Goal: Task Accomplishment & Management: Manage account settings

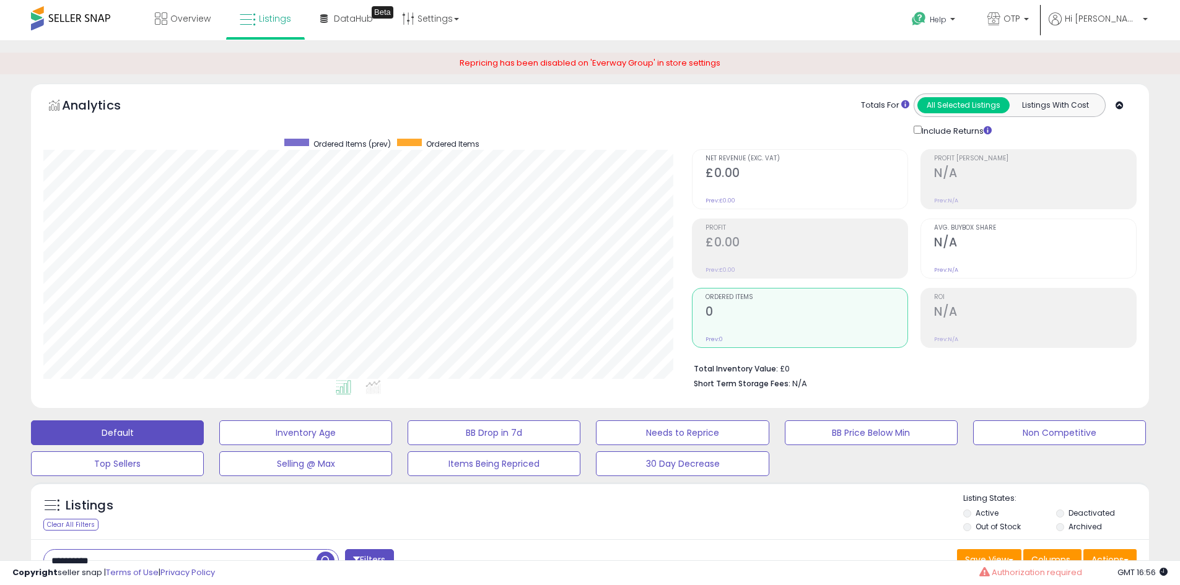
select select "**"
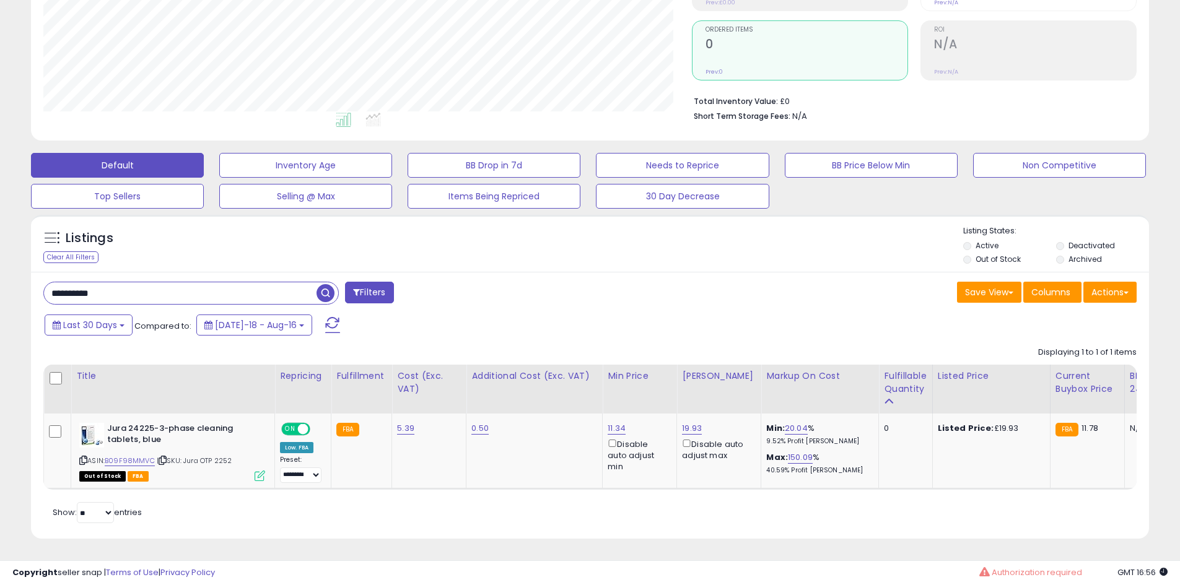
scroll to position [254, 649]
click at [115, 285] on input "**********" at bounding box center [180, 293] width 273 height 22
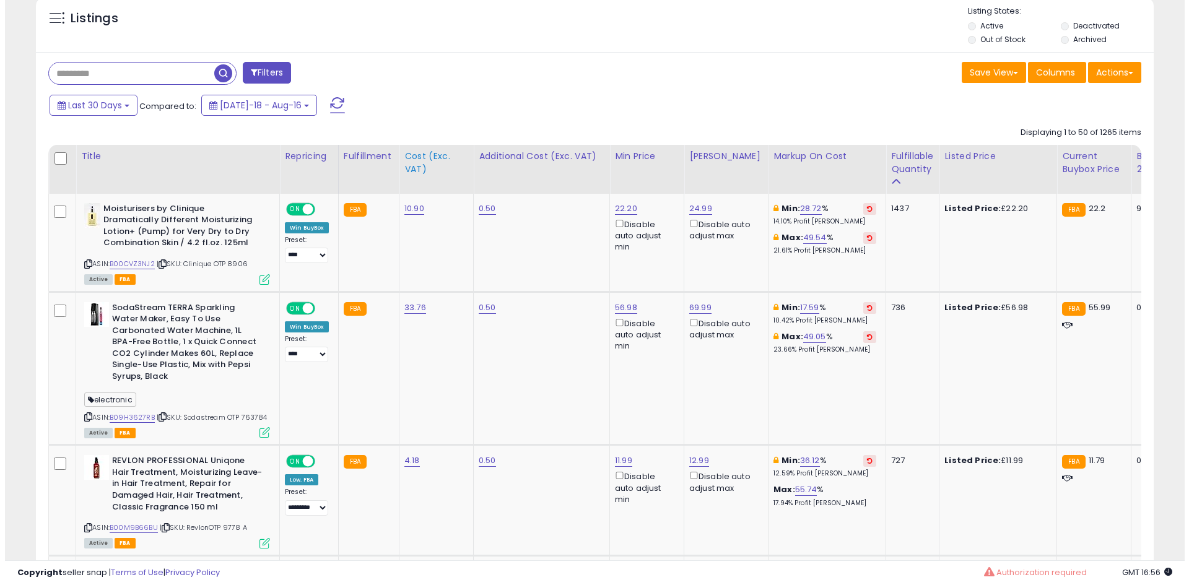
scroll to position [573, 0]
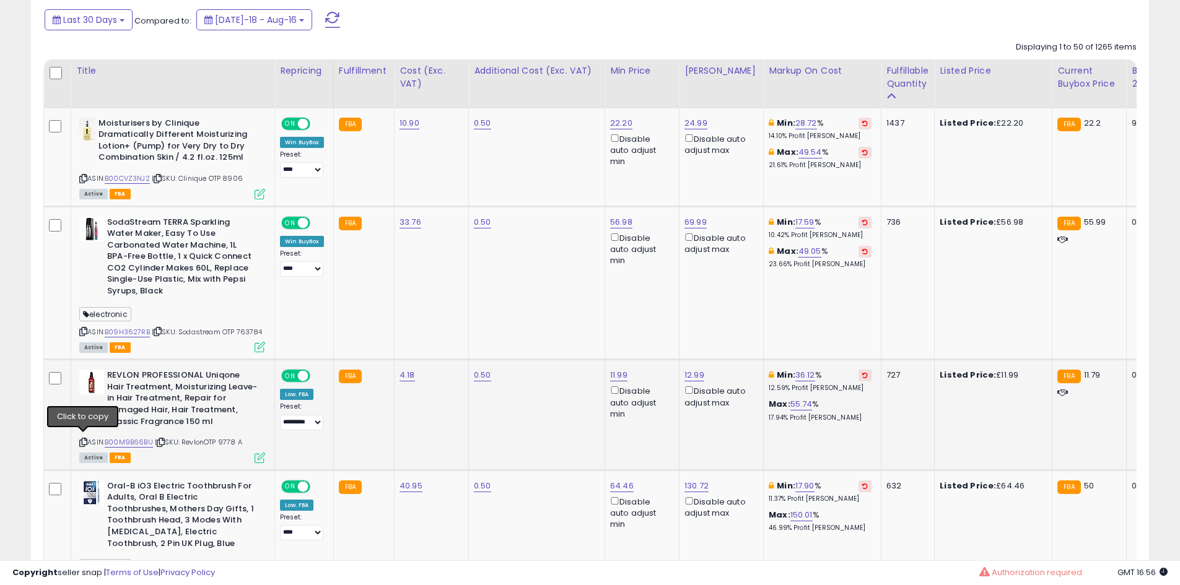
click at [80, 440] on icon at bounding box center [83, 442] width 8 height 7
click at [612, 371] on link "11.99" at bounding box center [618, 375] width 17 height 12
type input "*****"
click button "submit" at bounding box center [652, 329] width 21 height 19
click at [691, 372] on link "12.99" at bounding box center [694, 375] width 20 height 12
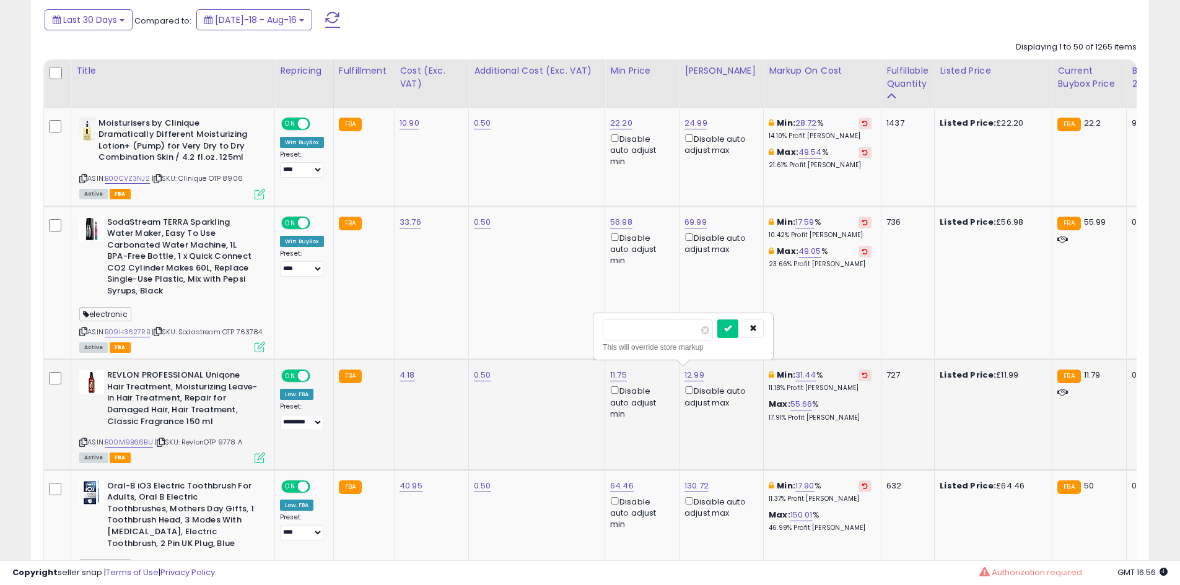
type input "*****"
click button "submit" at bounding box center [727, 329] width 21 height 19
click at [258, 457] on icon at bounding box center [260, 458] width 11 height 11
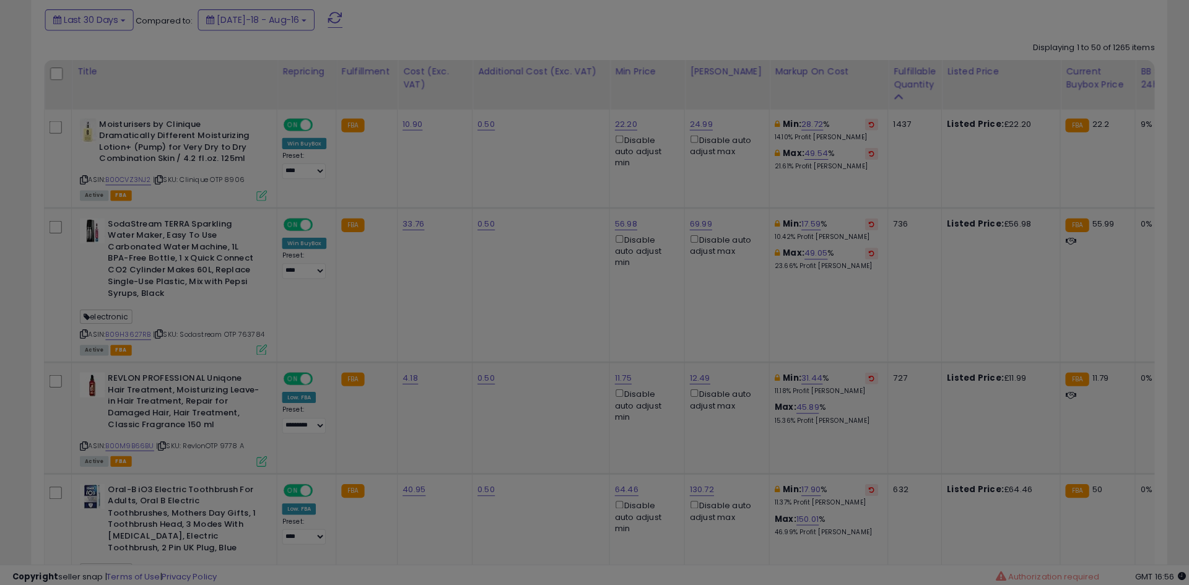
scroll to position [254, 654]
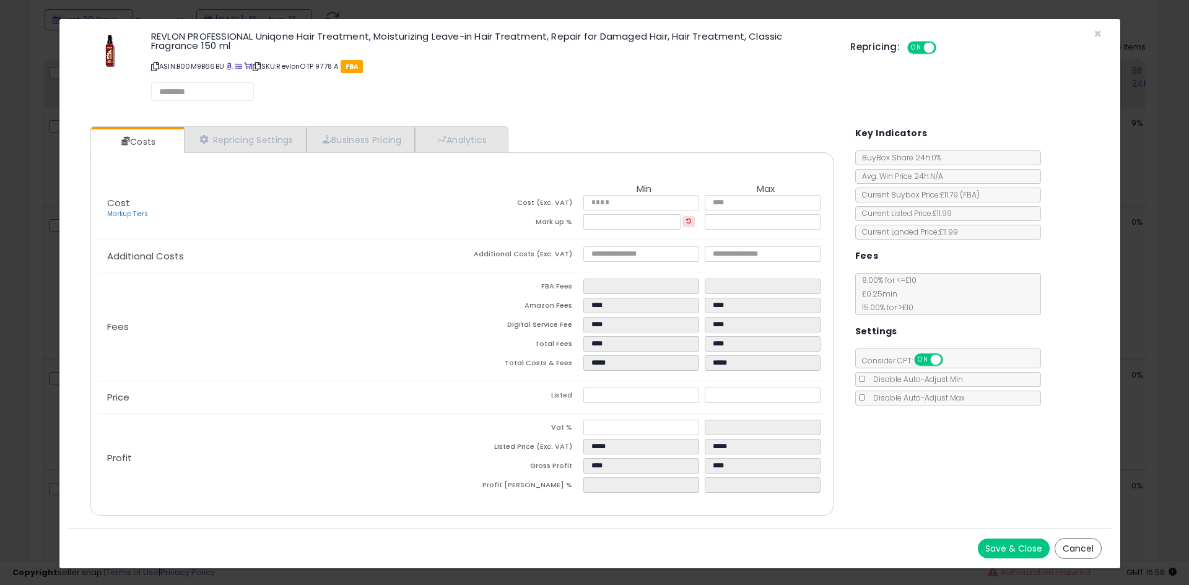
click at [245, 122] on div "Costs Repricing Settings Business Pricing Analytics Cost" at bounding box center [461, 322] width 767 height 411
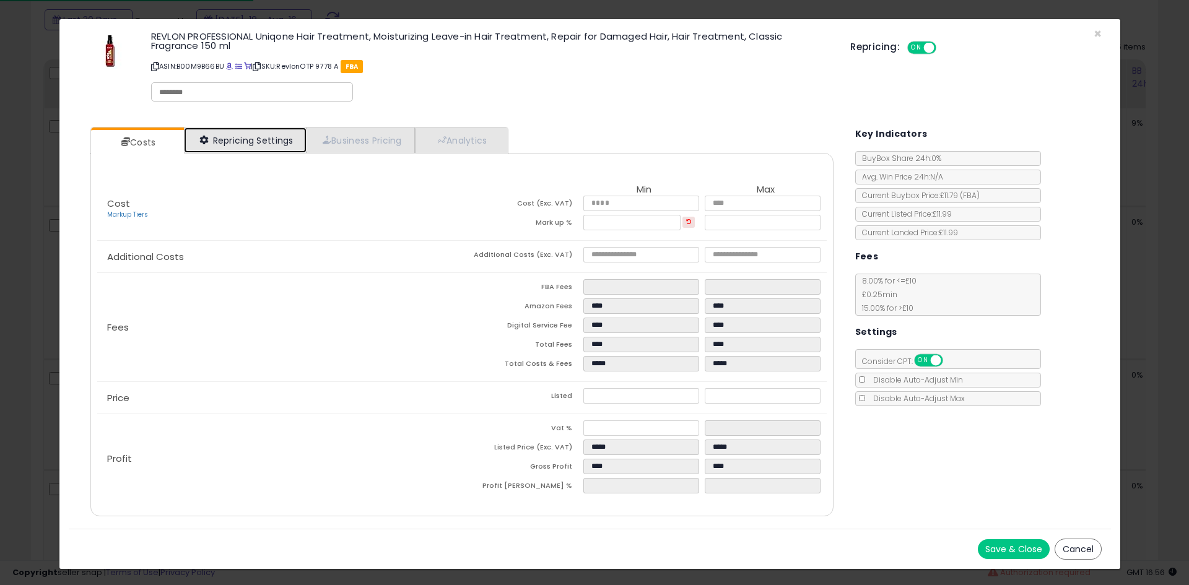
click at [240, 146] on link "Repricing Settings" at bounding box center [245, 140] width 123 height 25
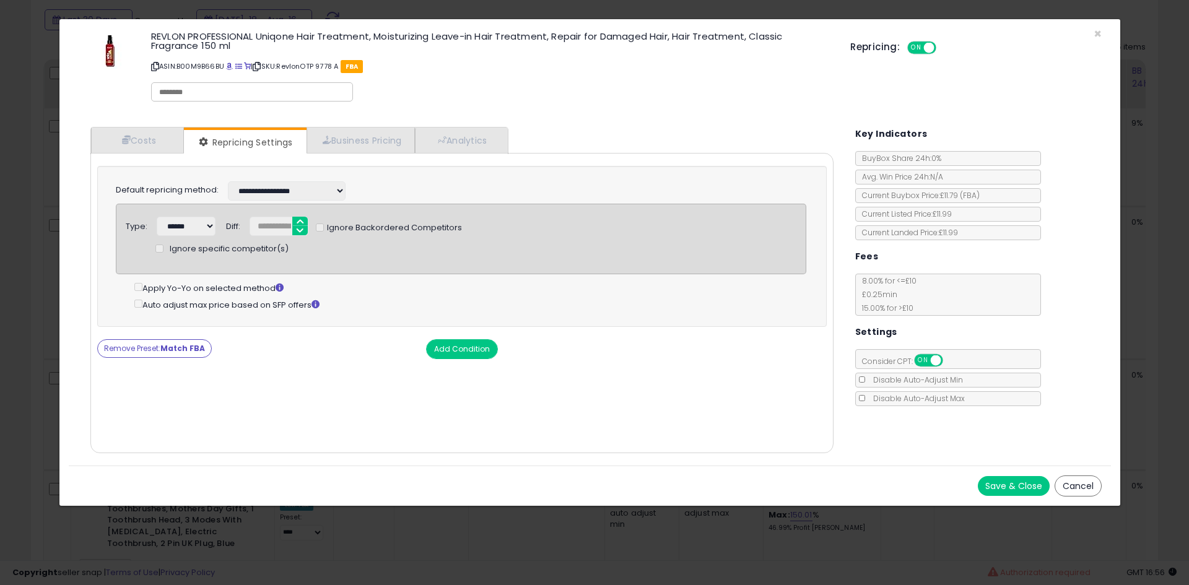
drag, startPoint x: 149, startPoint y: 332, endPoint x: 138, endPoint y: 351, distance: 21.4
click at [148, 333] on div "**********" at bounding box center [461, 262] width 729 height 193
click at [136, 356] on button "Remove Preset: Match FBA" at bounding box center [154, 348] width 115 height 19
click at [288, 198] on select "**********" at bounding box center [287, 190] width 118 height 19
select select "******"
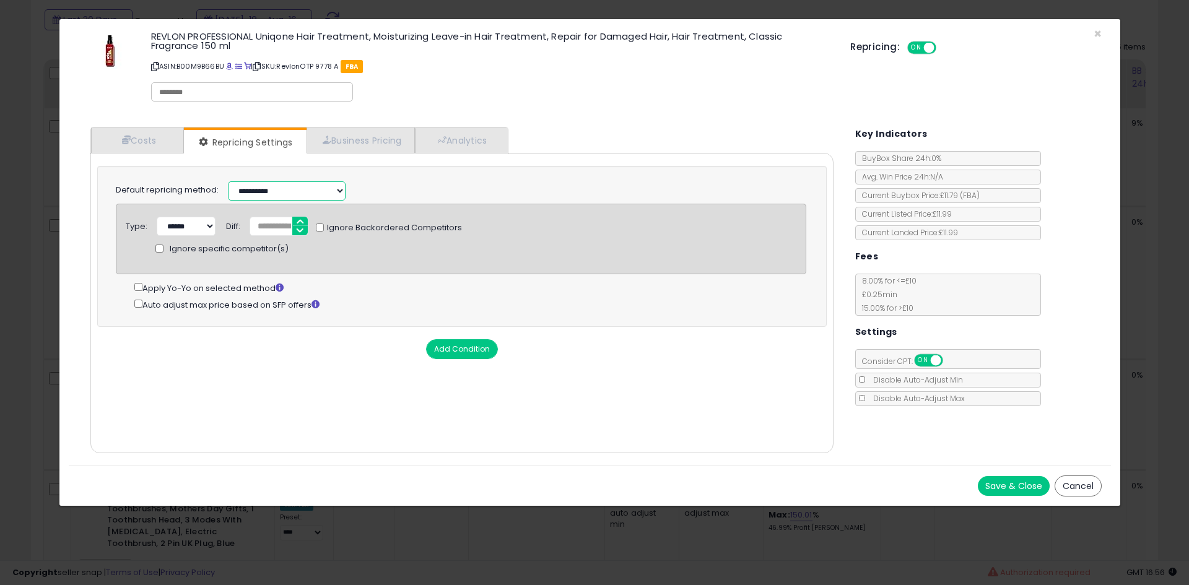
click at [228, 181] on select "**********" at bounding box center [287, 190] width 118 height 19
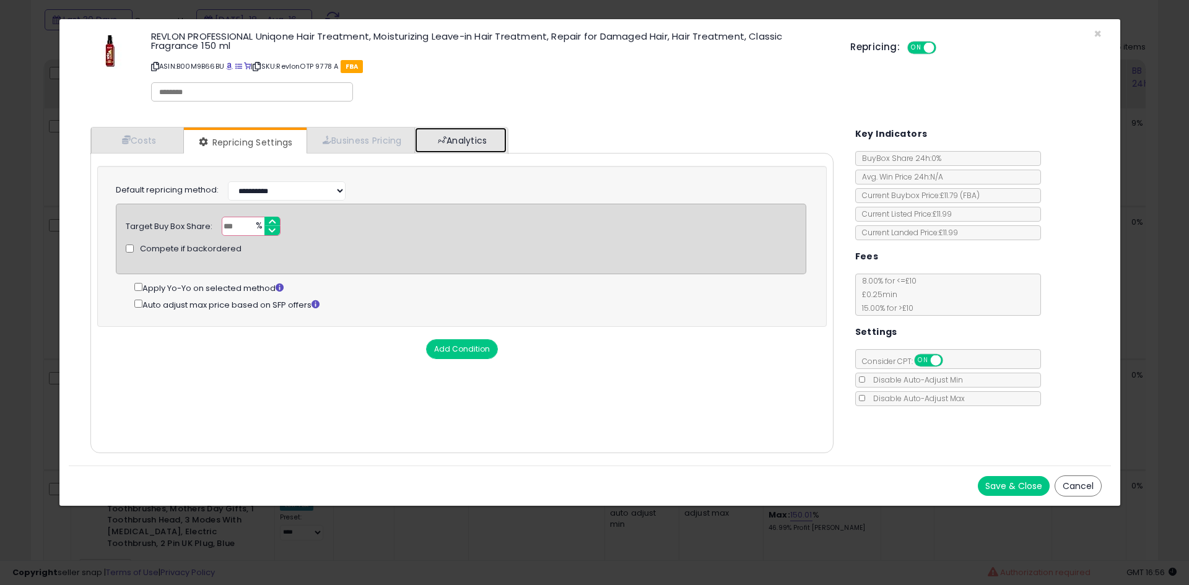
click at [458, 141] on link "Analytics" at bounding box center [461, 140] width 92 height 25
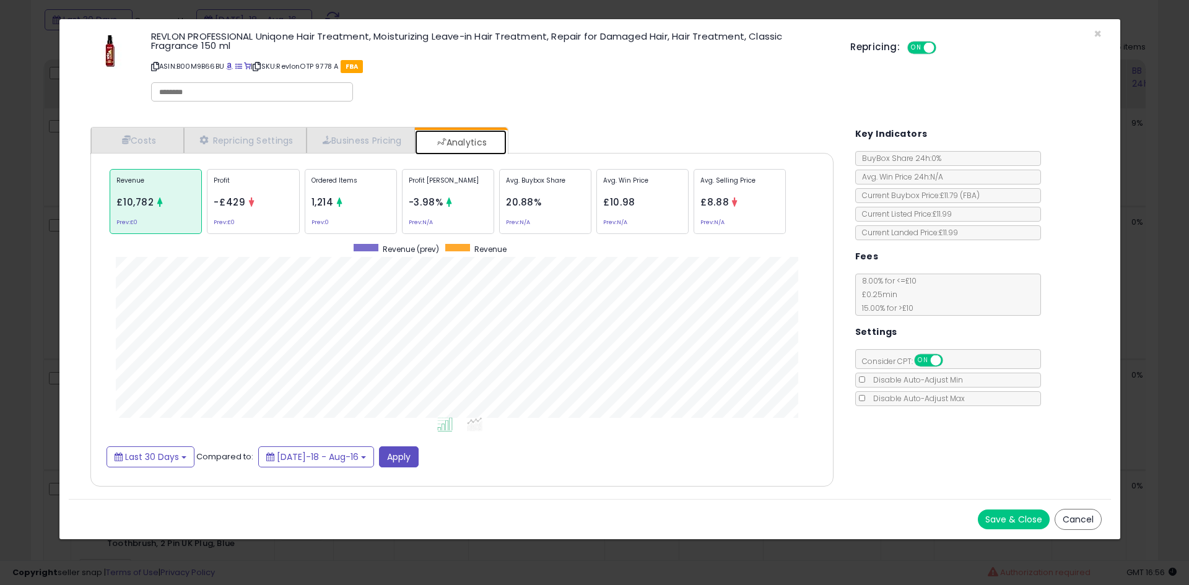
scroll to position [381, 768]
click at [221, 142] on link "Repricing Settings" at bounding box center [245, 140] width 123 height 25
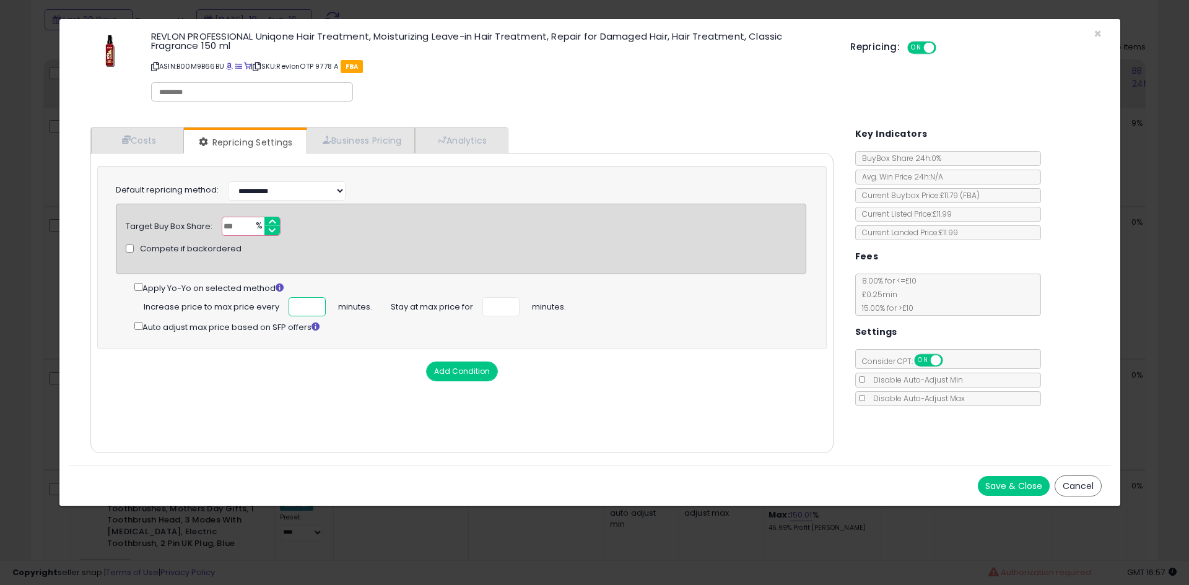
click at [297, 313] on input "number" at bounding box center [307, 306] width 37 height 19
type input "***"
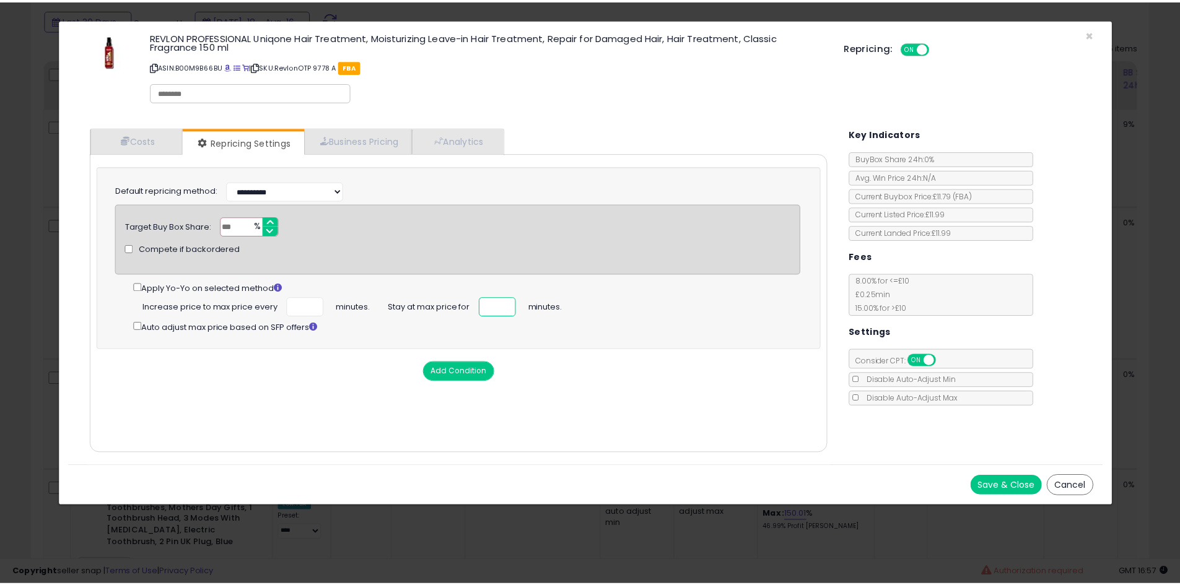
scroll to position [0, 0]
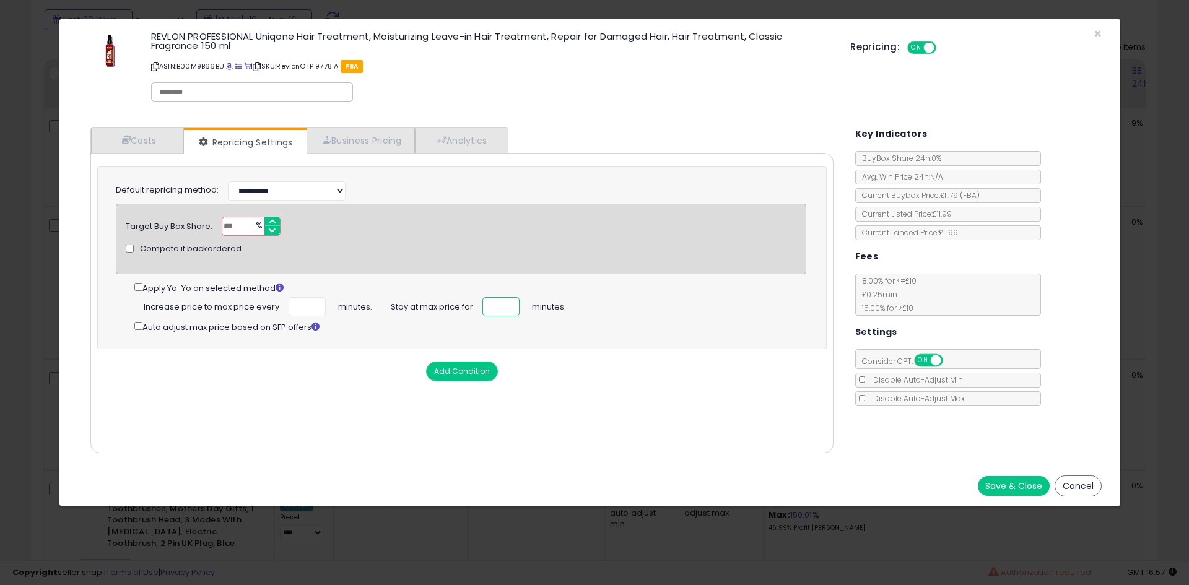
type input "**"
click at [1013, 484] on button "Save & Close" at bounding box center [1014, 486] width 72 height 20
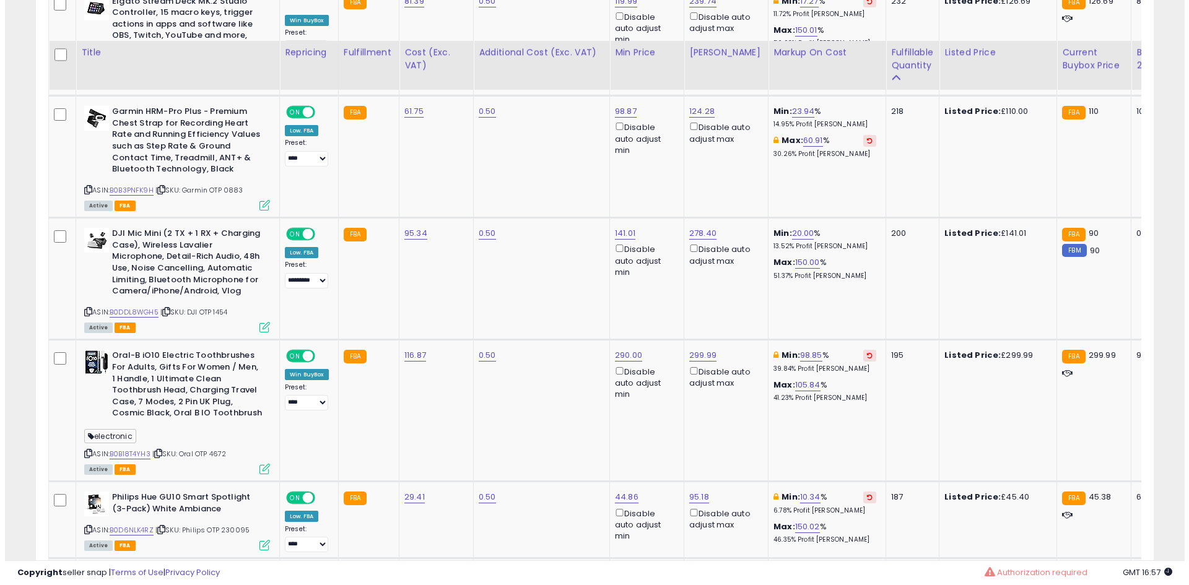
scroll to position [2741, 0]
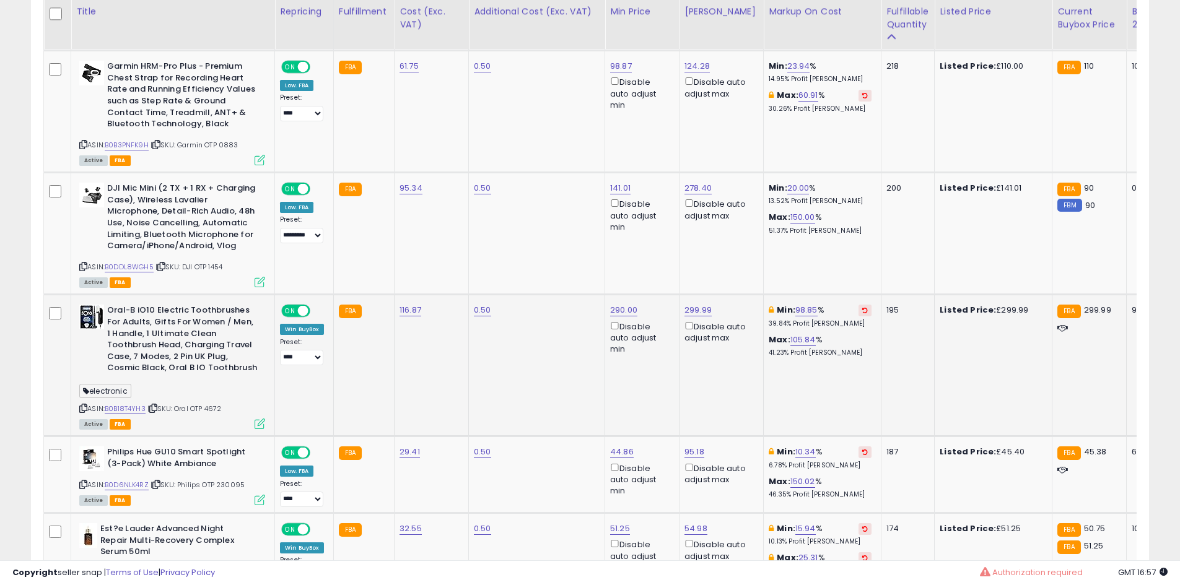
click at [260, 419] on icon at bounding box center [260, 424] width 11 height 11
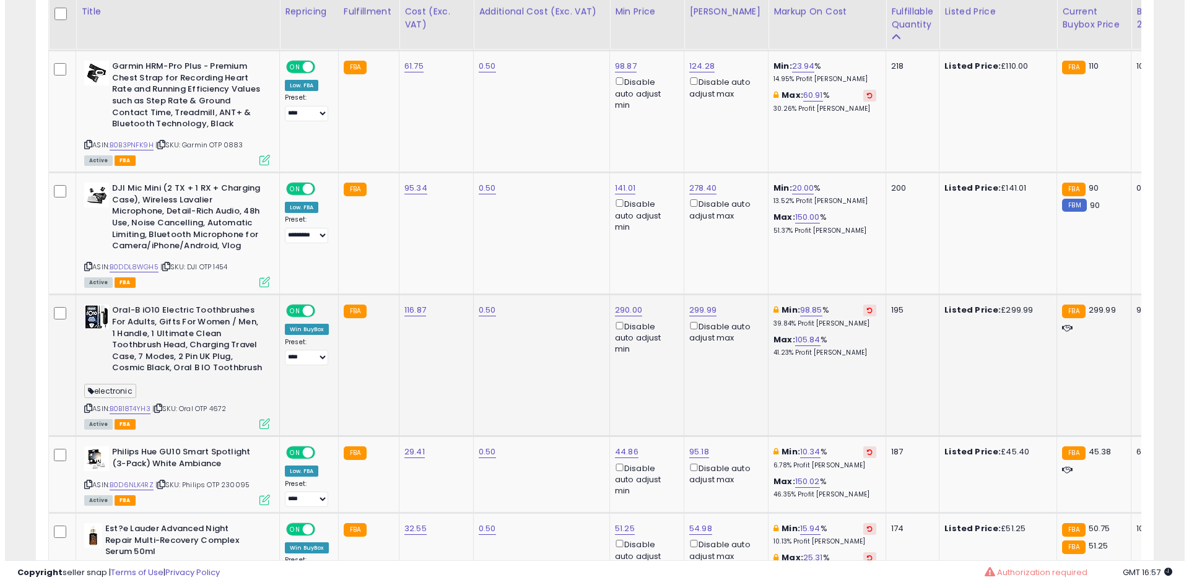
scroll to position [254, 654]
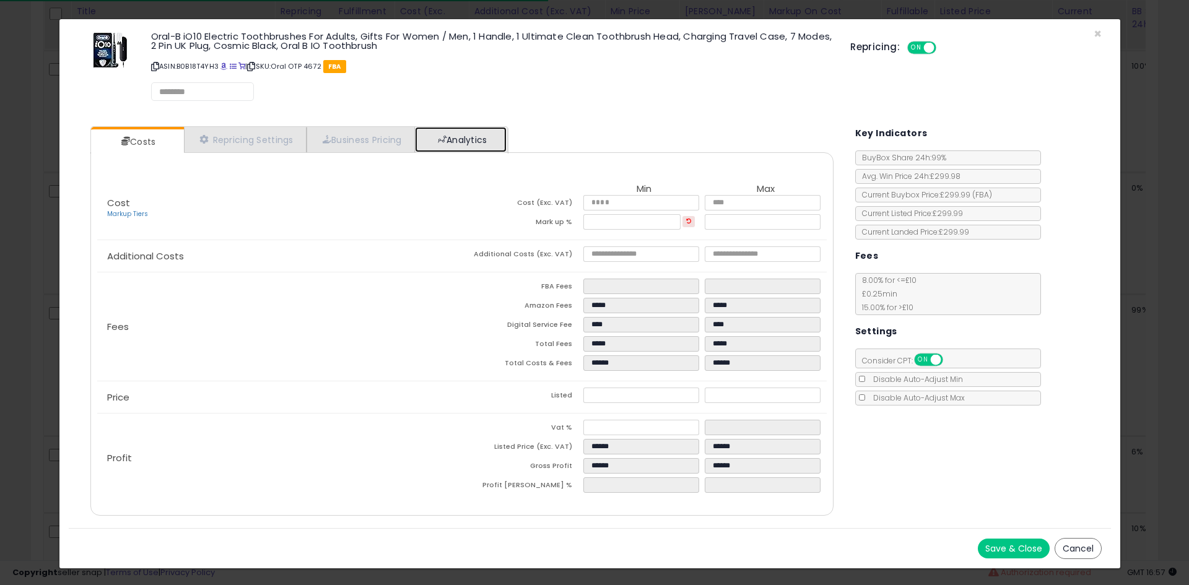
click at [453, 150] on link "Analytics" at bounding box center [461, 139] width 92 height 25
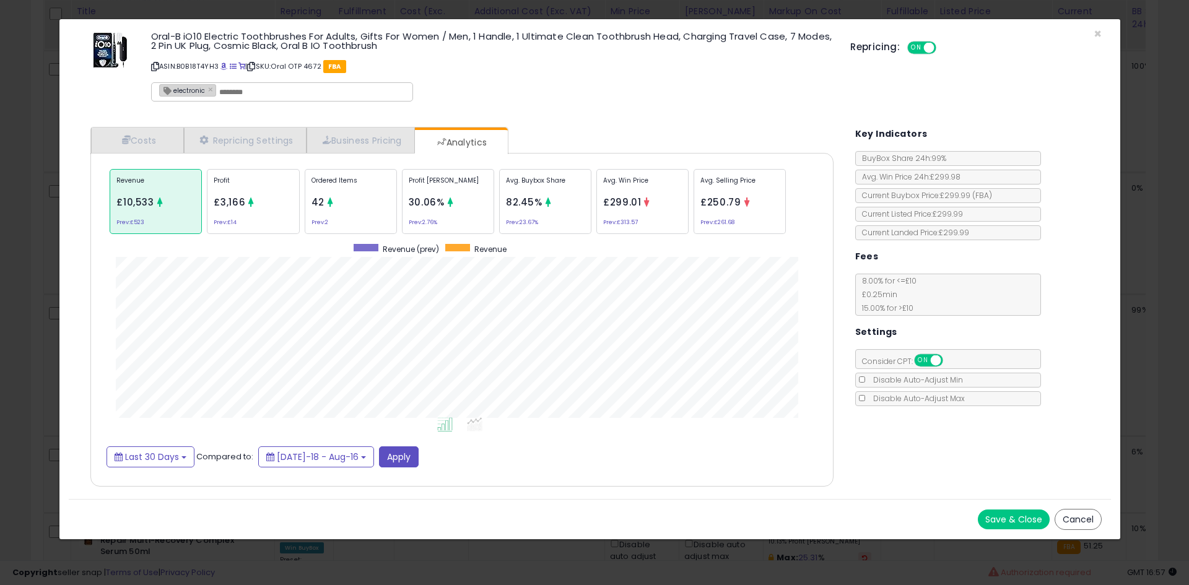
click at [377, 198] on div "Ordered Items 42 Prev: 2" at bounding box center [351, 201] width 92 height 65
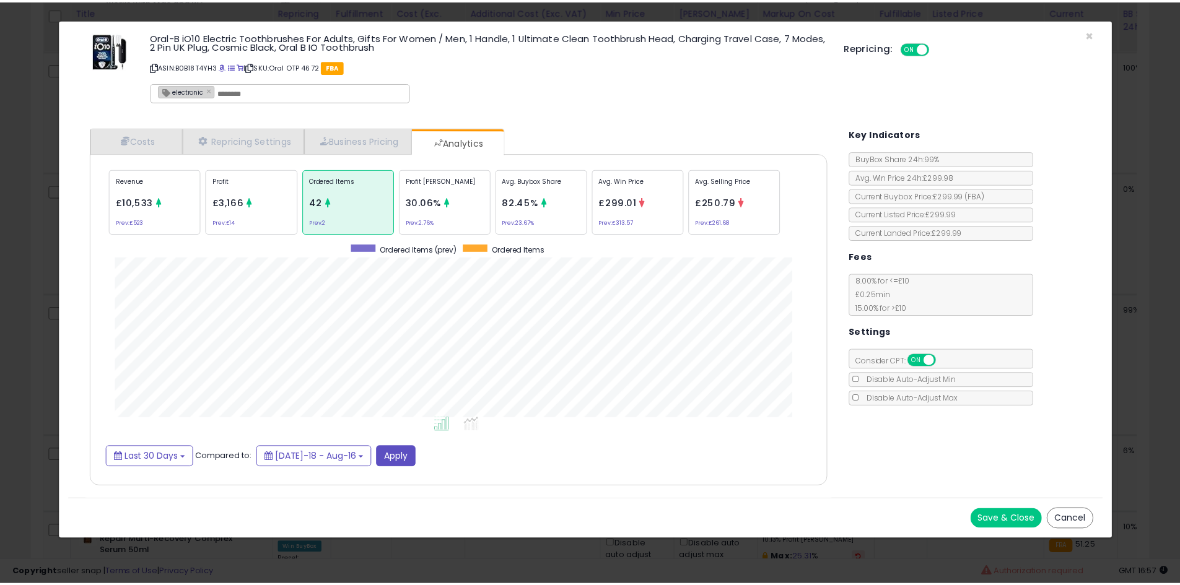
scroll to position [381, 768]
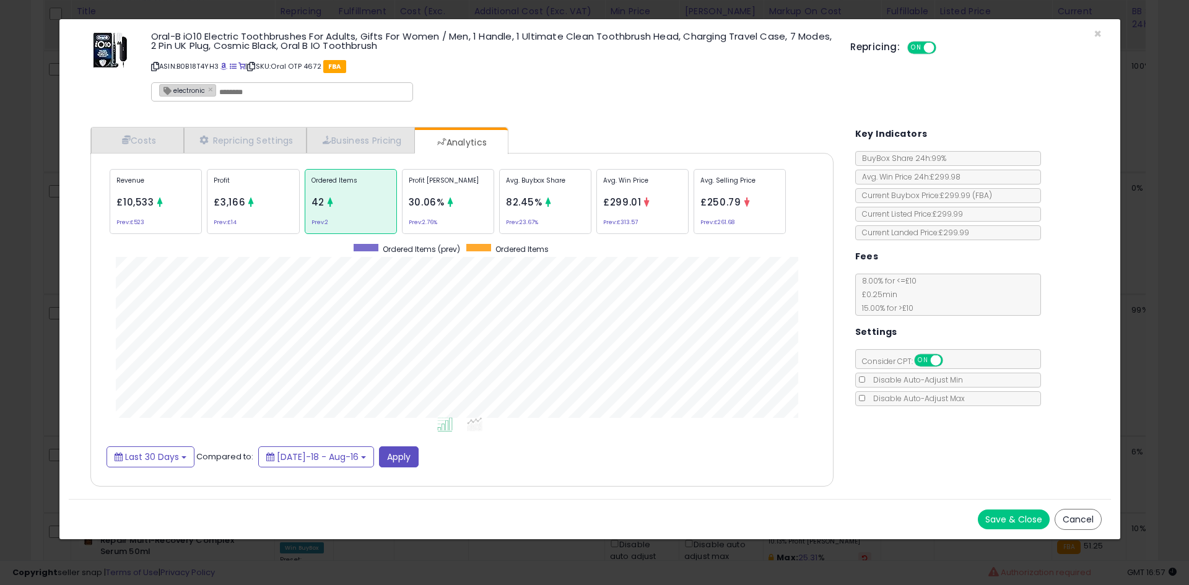
click at [0, 209] on div "× Close Oral-B iO10 Electric Toothbrushes For Adults, Gifts For Women / Men, 1 …" at bounding box center [594, 292] width 1189 height 585
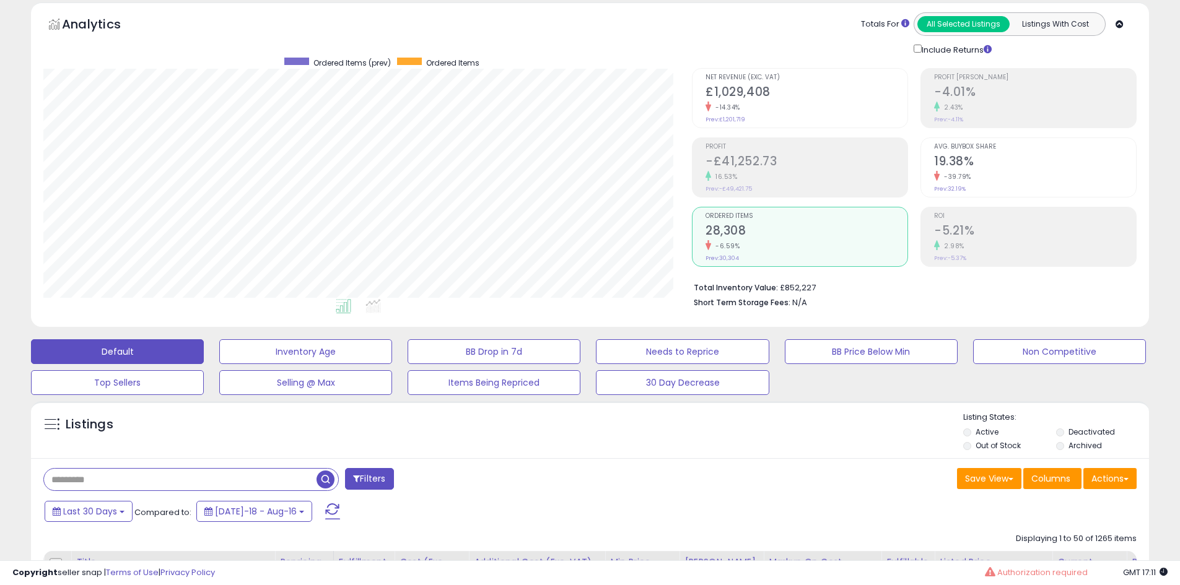
scroll to position [15, 0]
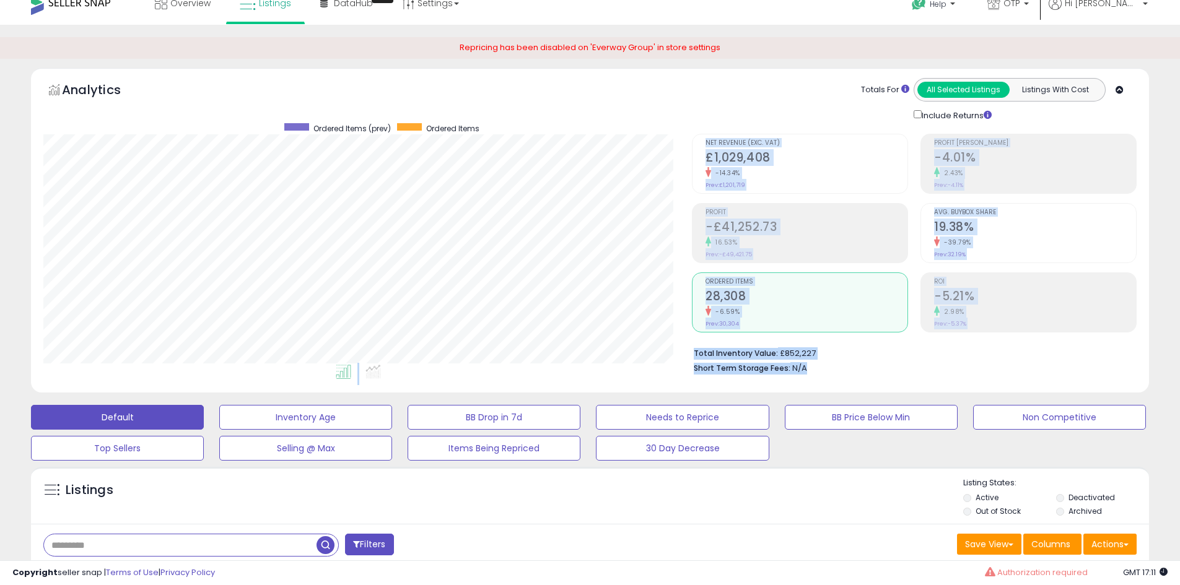
click at [640, 361] on div "Retrieving graph data.. Ordered Items (prev) Ordered Items" at bounding box center [590, 232] width 1112 height 297
click at [709, 334] on div "Total Inventory Value: £852,227 Short Term Storage Fees: N/A" at bounding box center [914, 357] width 445 height 48
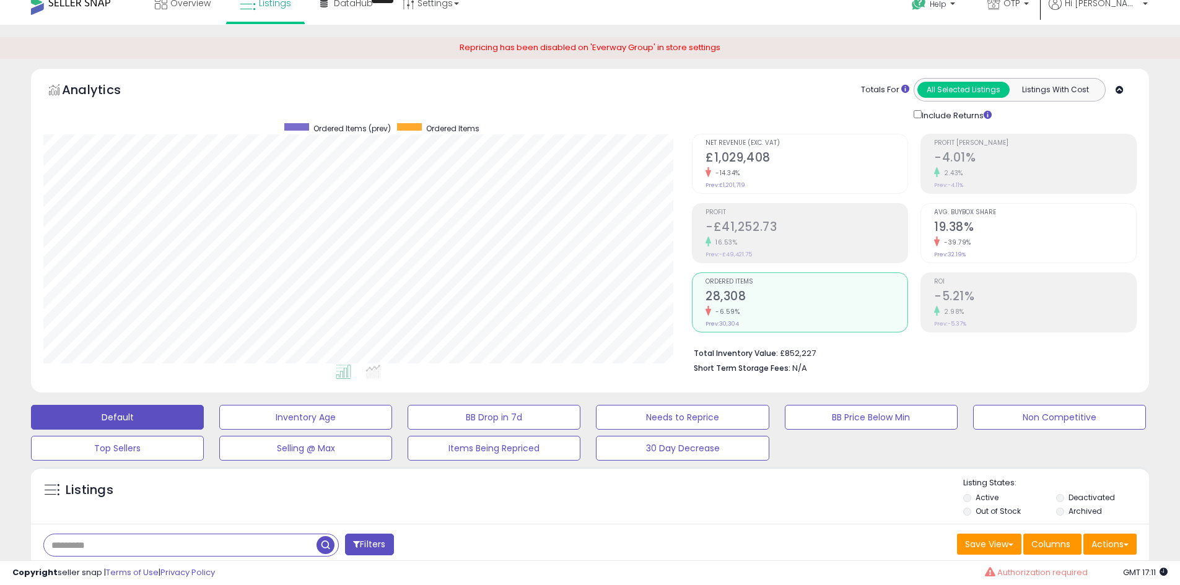
click at [707, 351] on b "Total Inventory Value:" at bounding box center [736, 353] width 84 height 11
click at [707, 363] on b "Short Term Storage Fees:" at bounding box center [742, 368] width 97 height 11
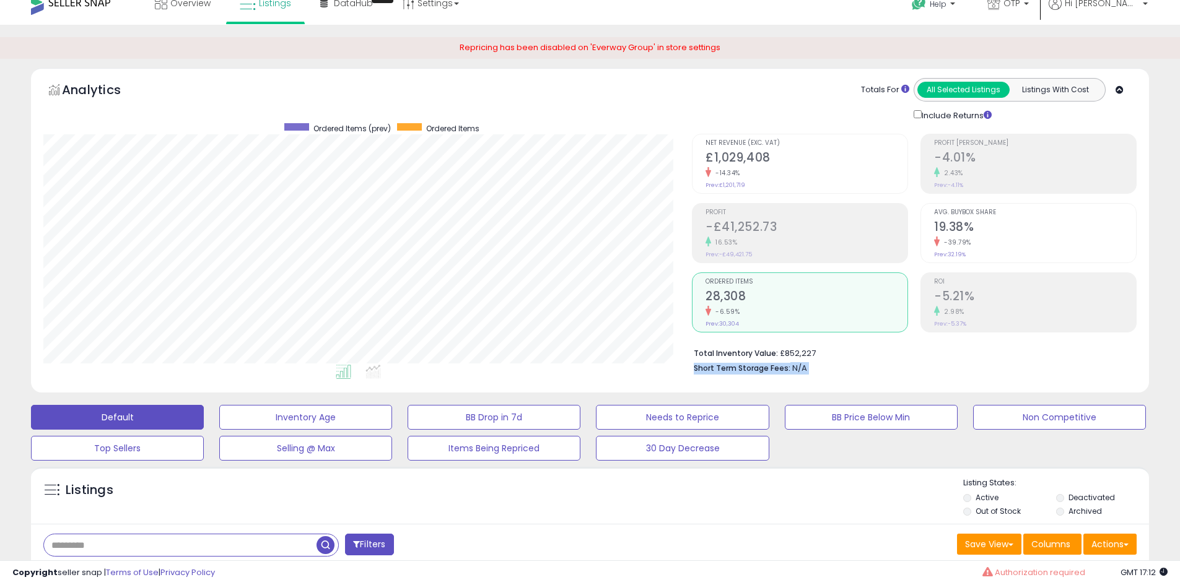
click at [707, 363] on b "Short Term Storage Fees:" at bounding box center [742, 368] width 97 height 11
click at [707, 349] on b "Total Inventory Value:" at bounding box center [736, 353] width 84 height 11
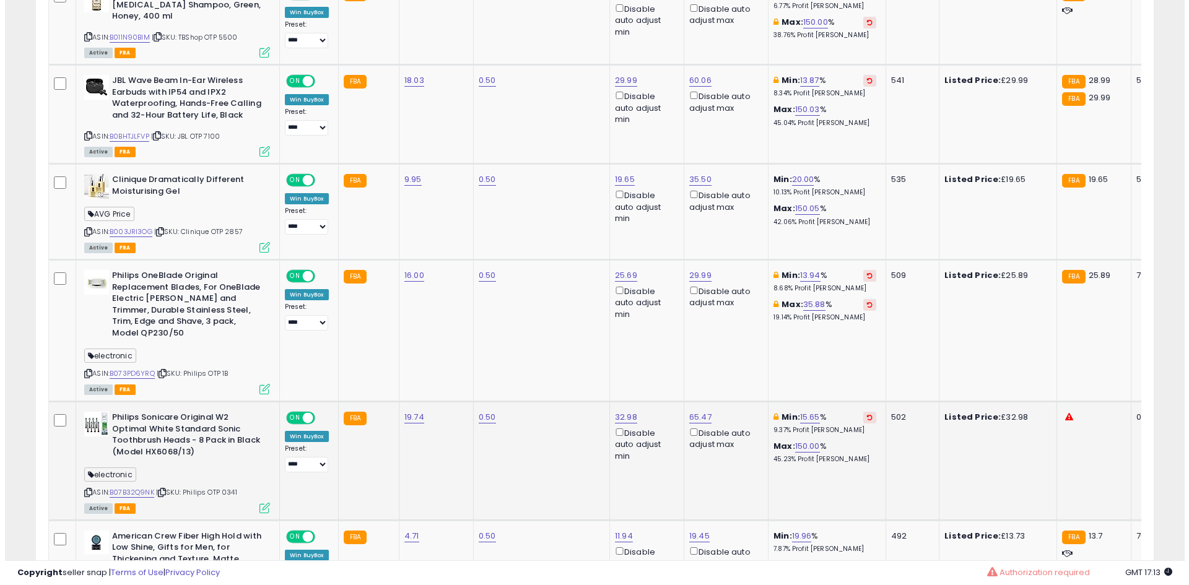
scroll to position [1316, 0]
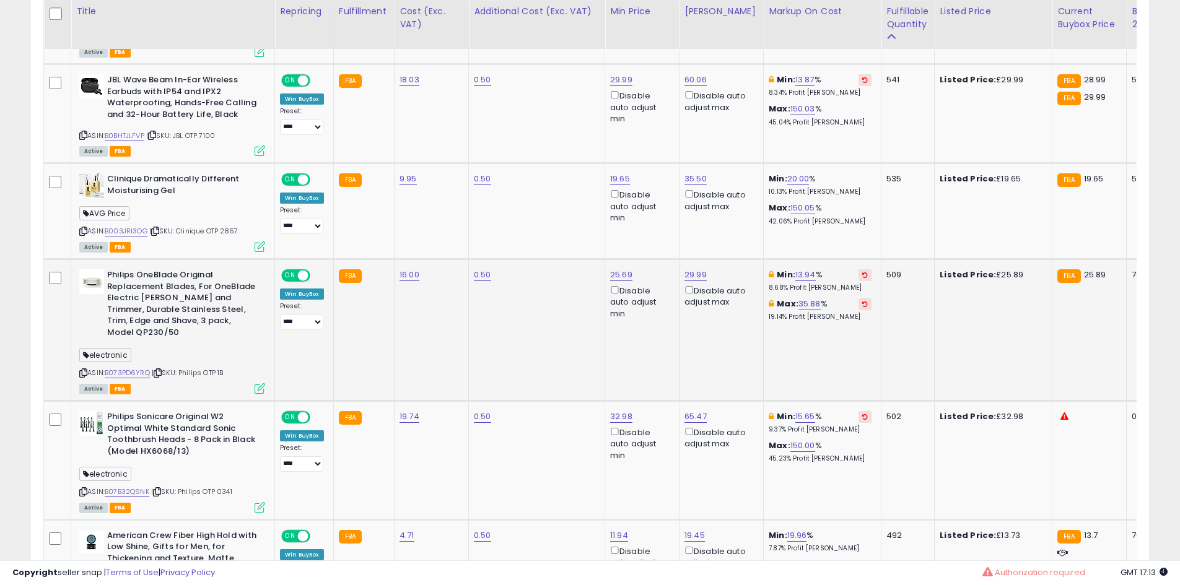
click at [263, 383] on icon at bounding box center [260, 388] width 11 height 11
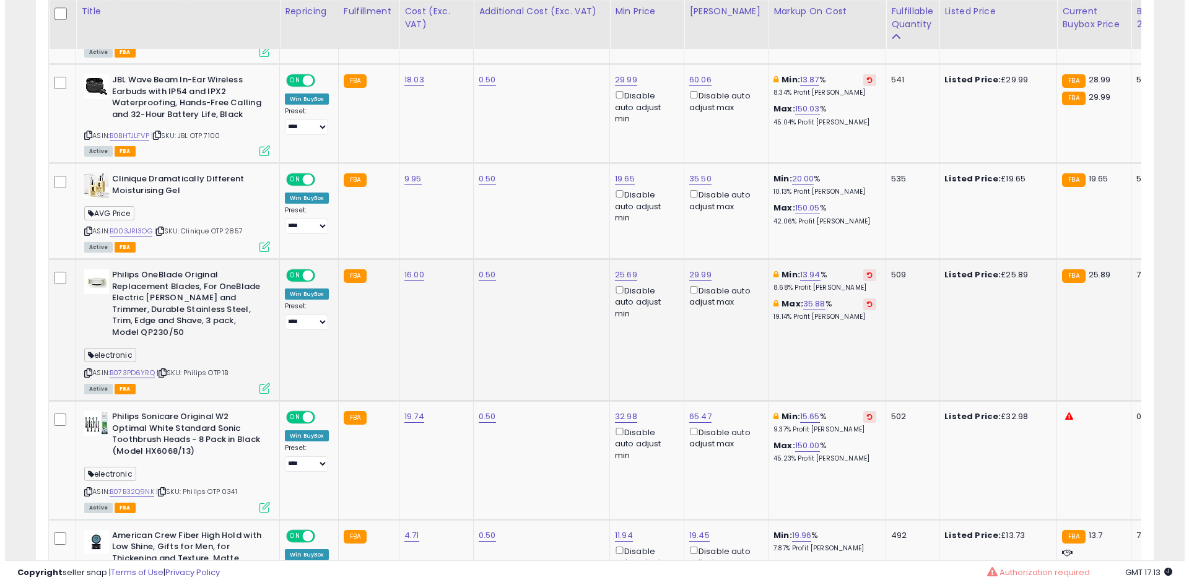
scroll to position [254, 654]
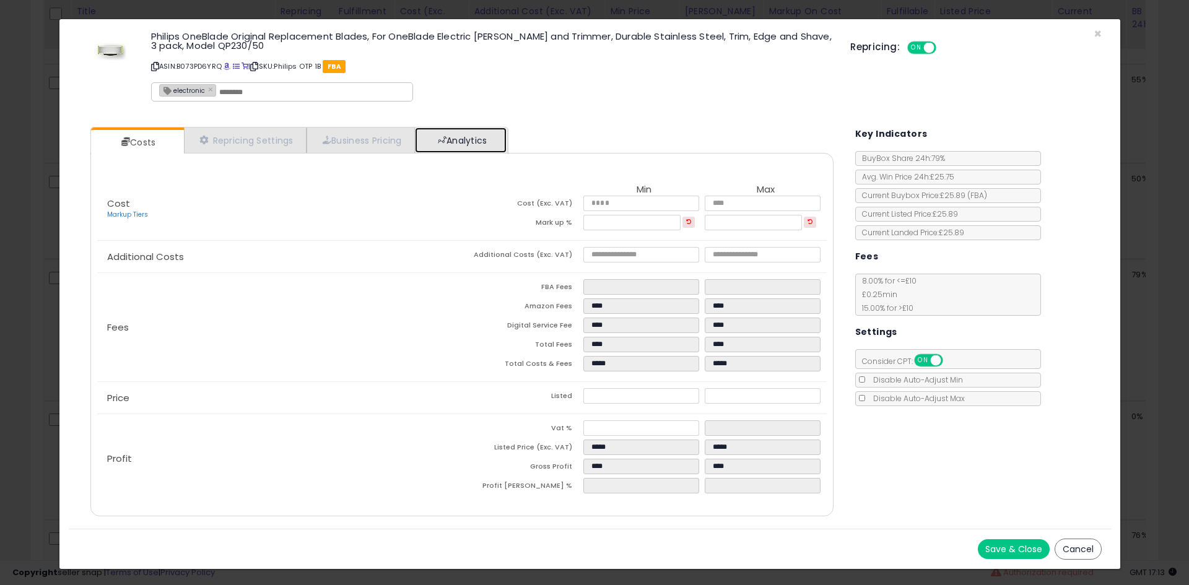
click at [479, 141] on link "Analytics" at bounding box center [461, 140] width 92 height 25
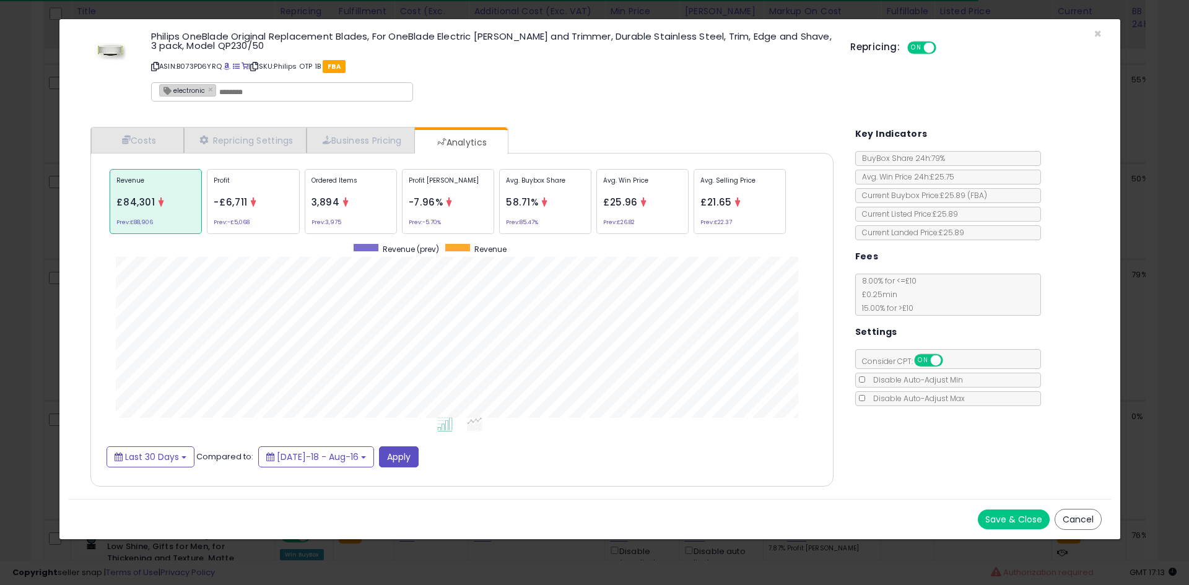
click at [351, 200] on div "Ordered Items 3,894 Prev: 3,975" at bounding box center [351, 201] width 92 height 65
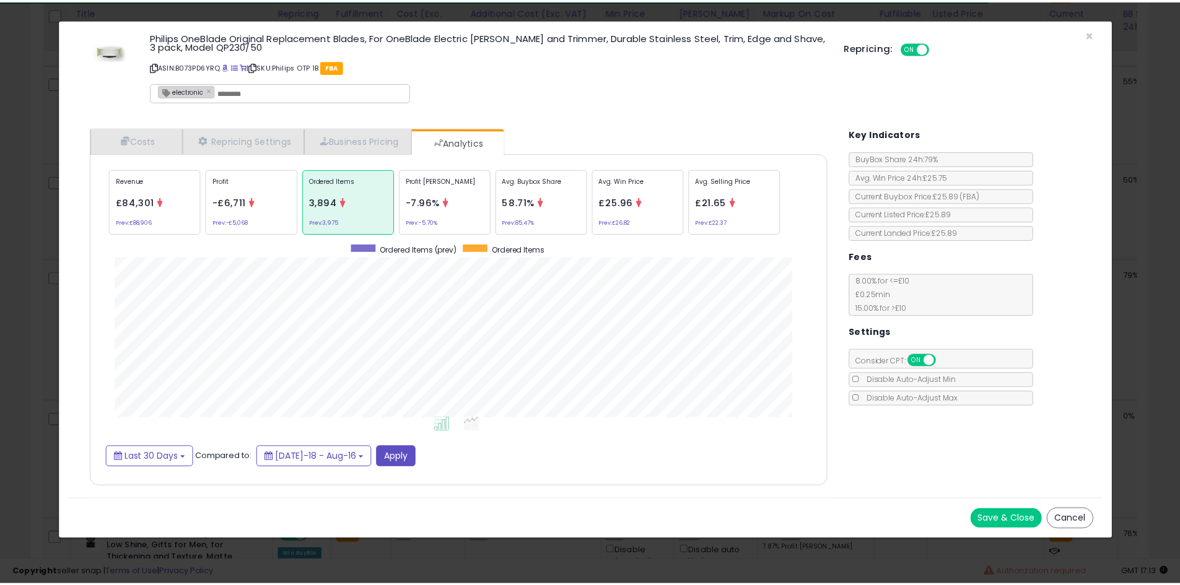
scroll to position [381, 768]
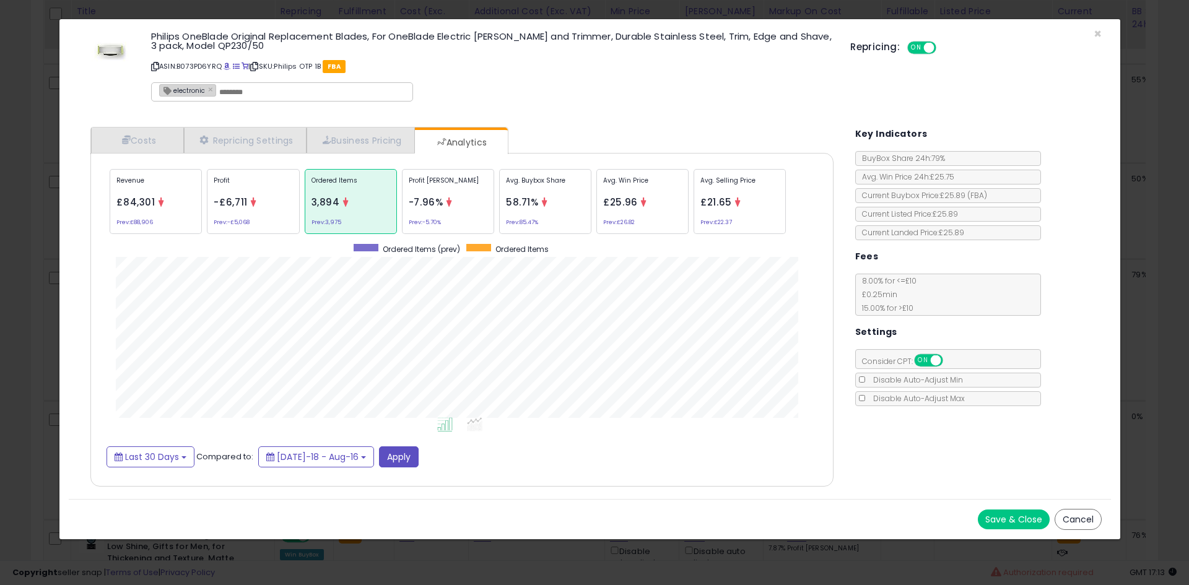
click at [0, 435] on div "× Close Philips OneBlade Original Replacement Blades, For OneBlade Electric [PE…" at bounding box center [594, 292] width 1189 height 585
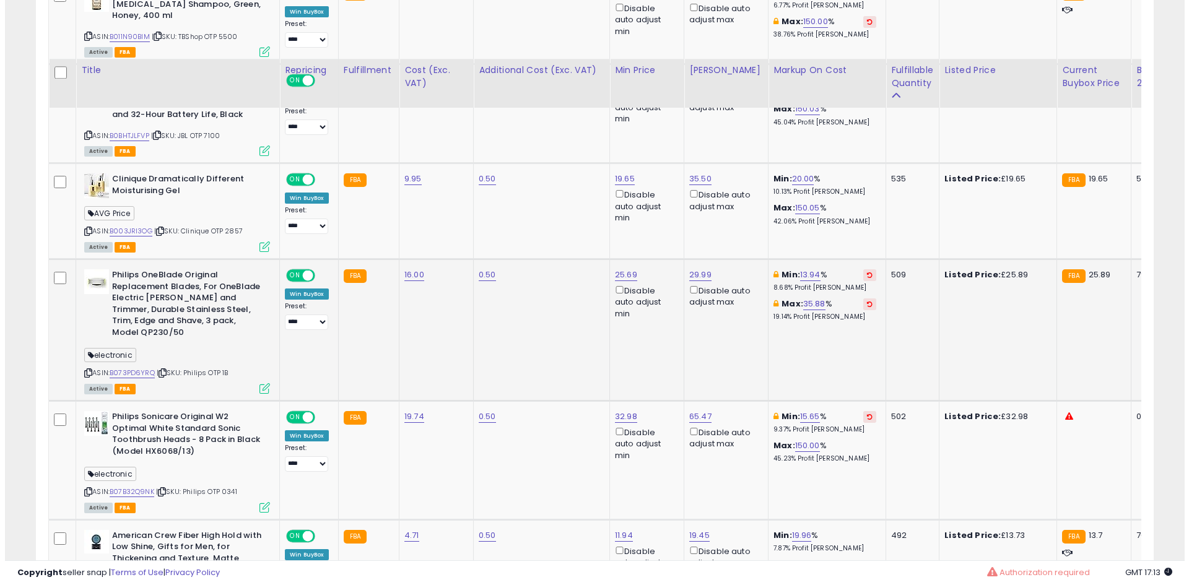
scroll to position [1564, 0]
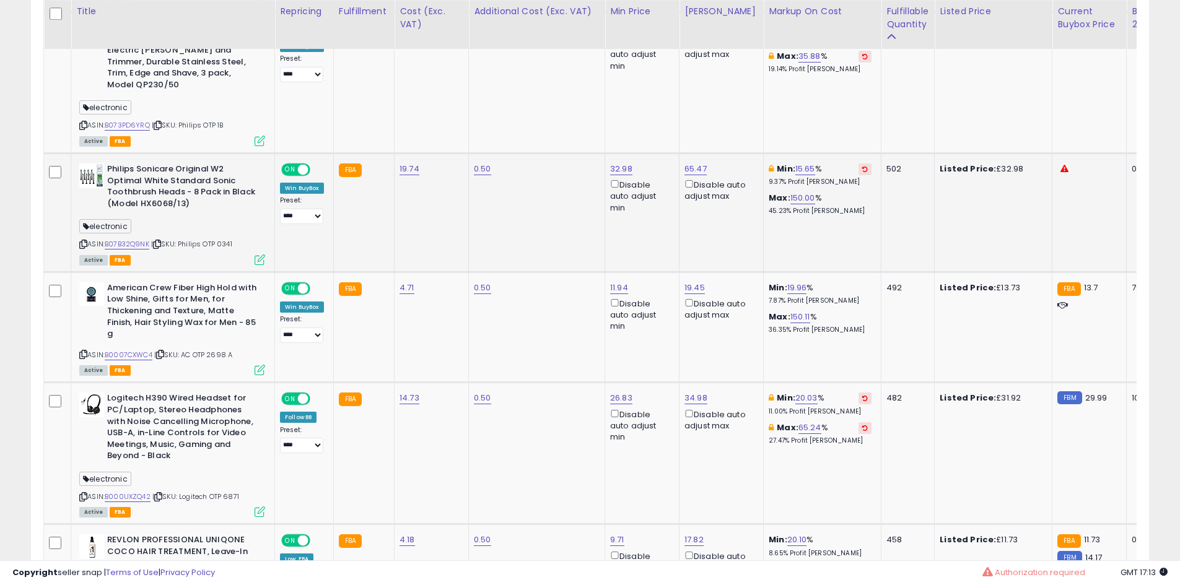
click at [260, 255] on icon at bounding box center [260, 260] width 11 height 11
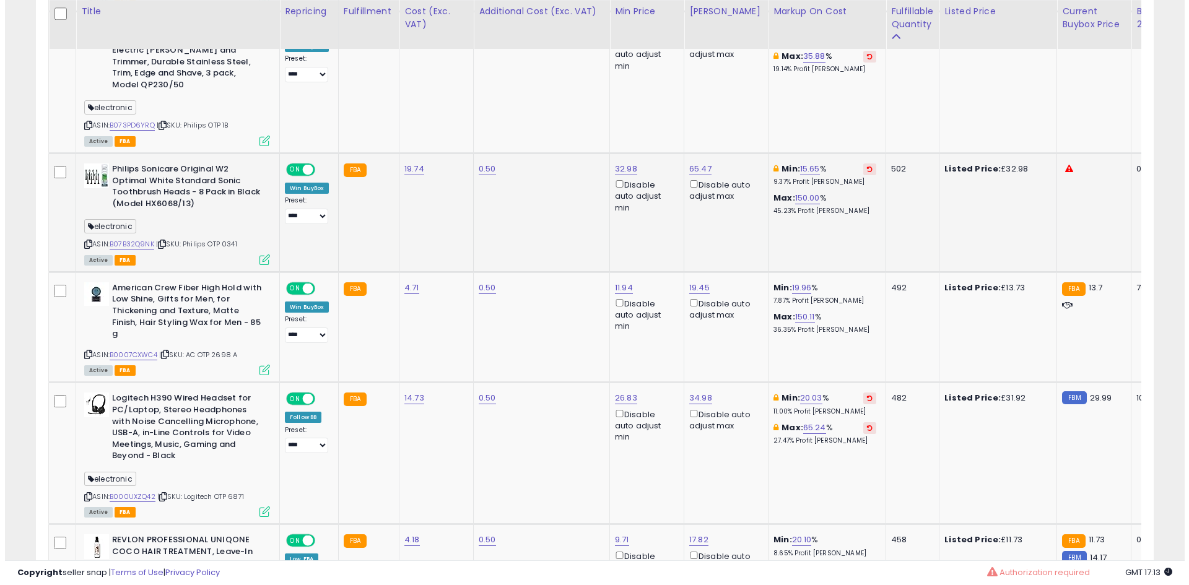
scroll to position [254, 654]
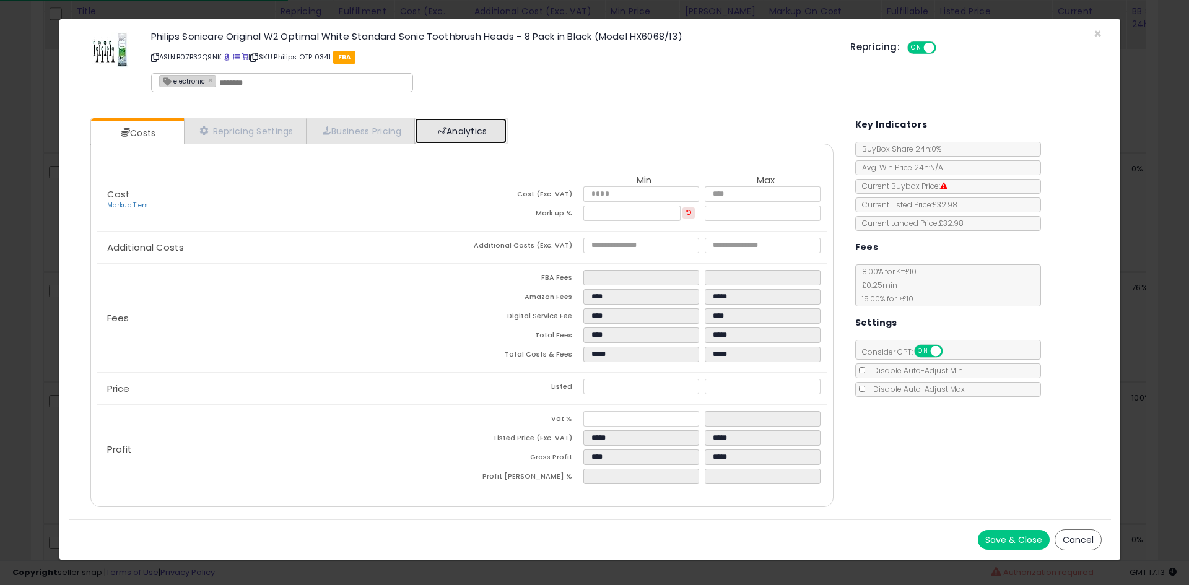
click at [440, 133] on link "Analytics" at bounding box center [461, 130] width 92 height 25
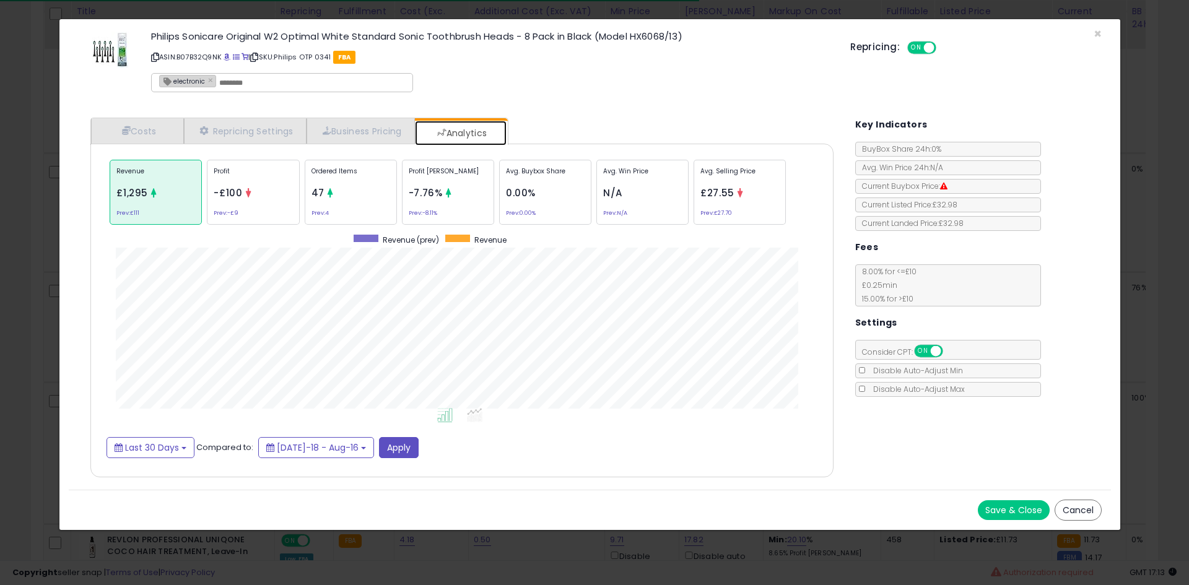
scroll to position [381, 768]
click at [320, 183] on p "Ordered Items" at bounding box center [351, 176] width 79 height 19
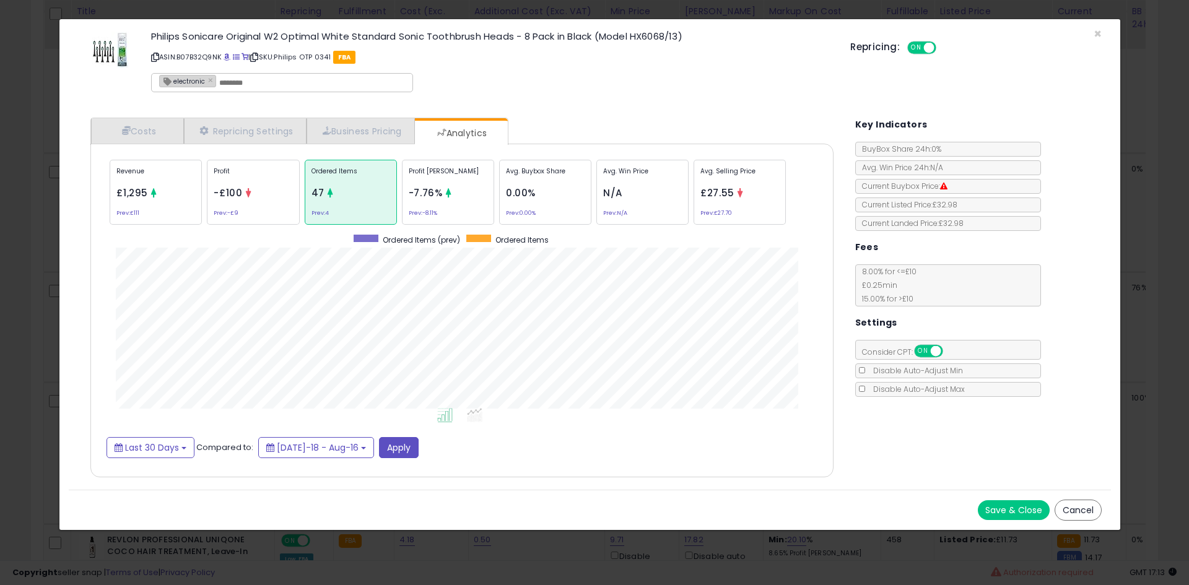
click at [0, 188] on div "× Close Philips Sonicare Original W2 Optimal White Standard Sonic Toothbrush He…" at bounding box center [594, 292] width 1189 height 585
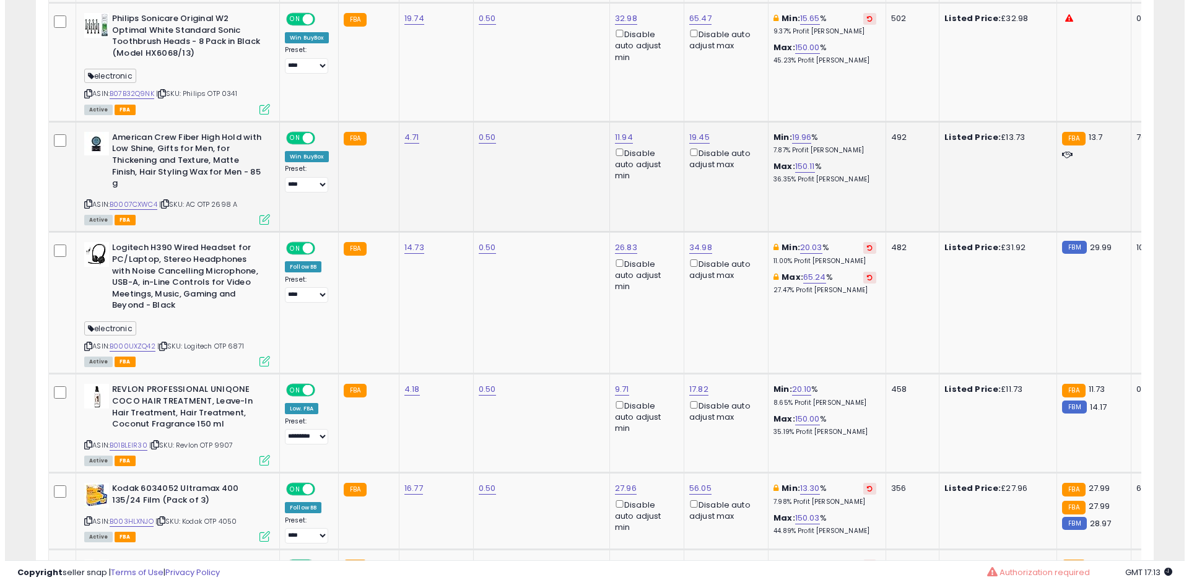
scroll to position [1812, 0]
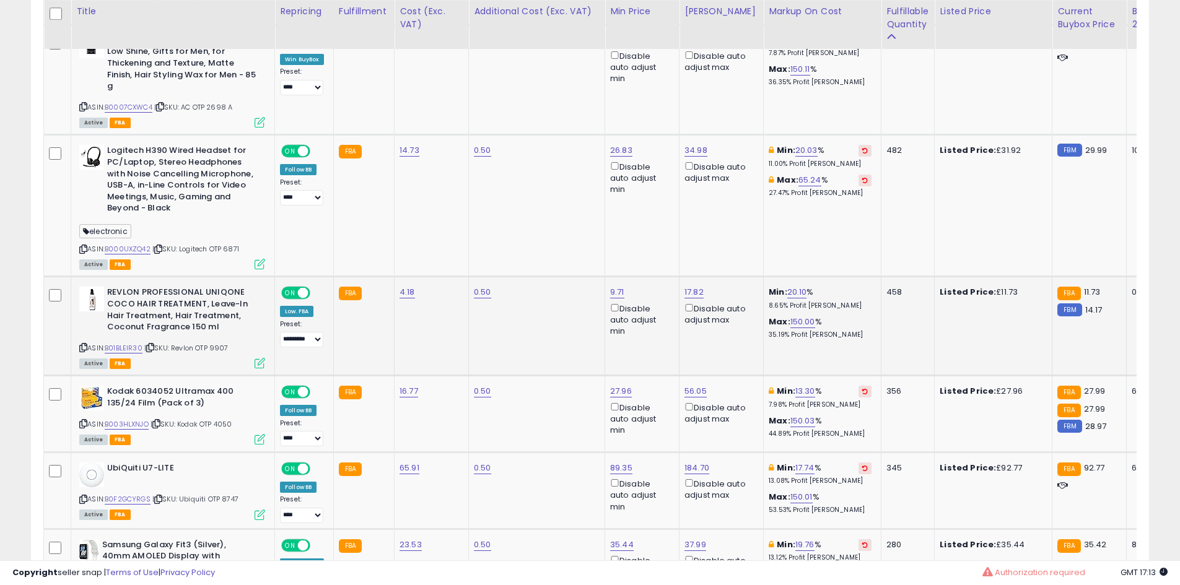
click at [262, 358] on icon at bounding box center [260, 363] width 11 height 11
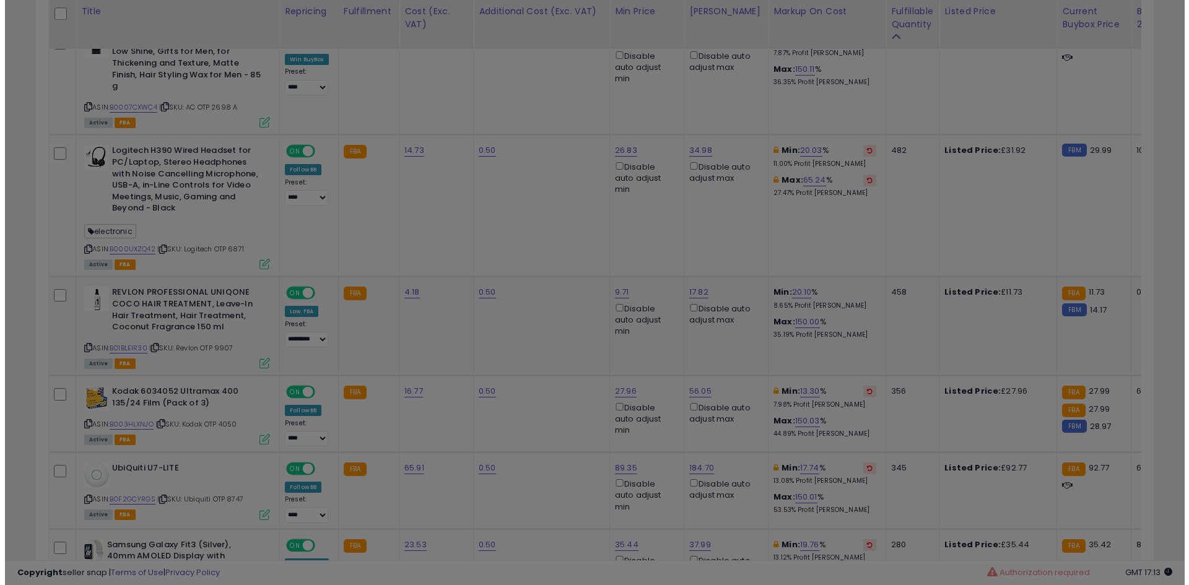
scroll to position [254, 654]
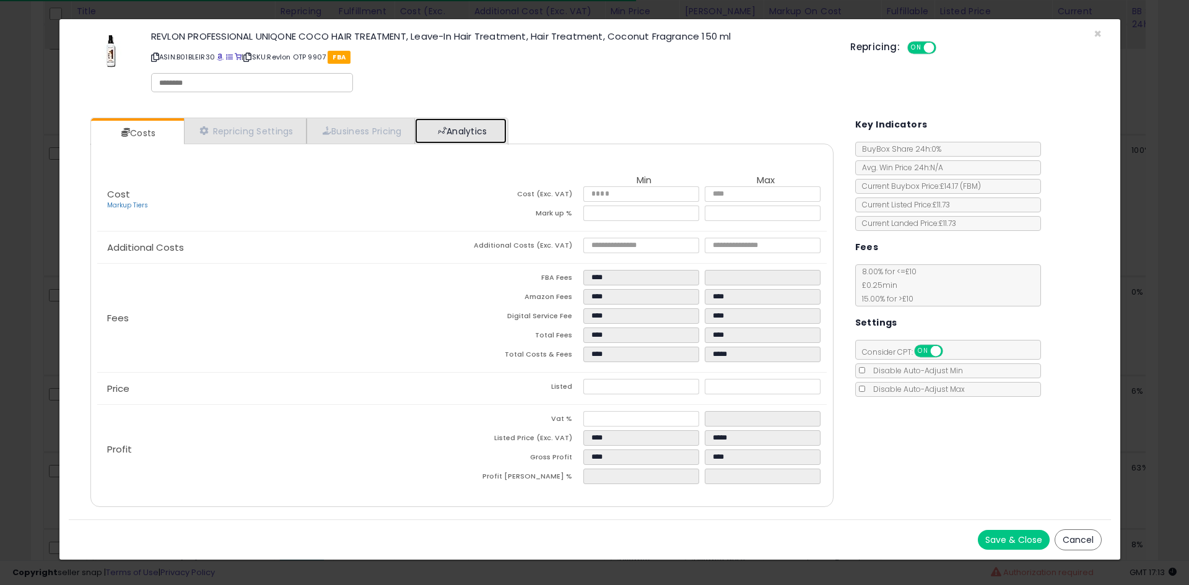
click at [455, 125] on link "Analytics" at bounding box center [461, 130] width 92 height 25
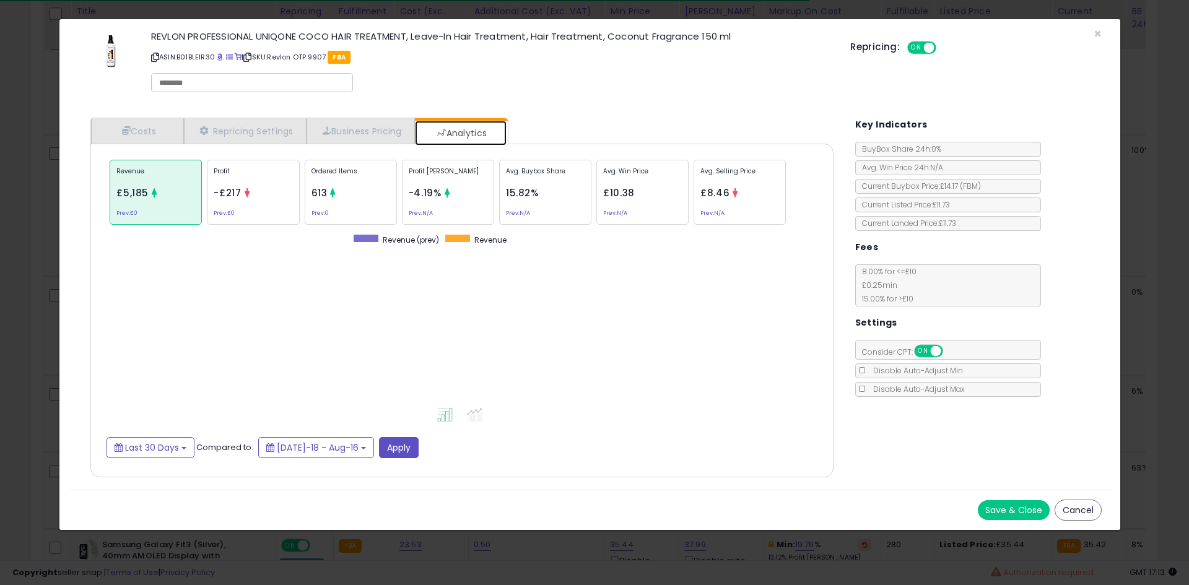
scroll to position [381, 768]
click at [369, 179] on p "Ordered Items" at bounding box center [351, 176] width 79 height 19
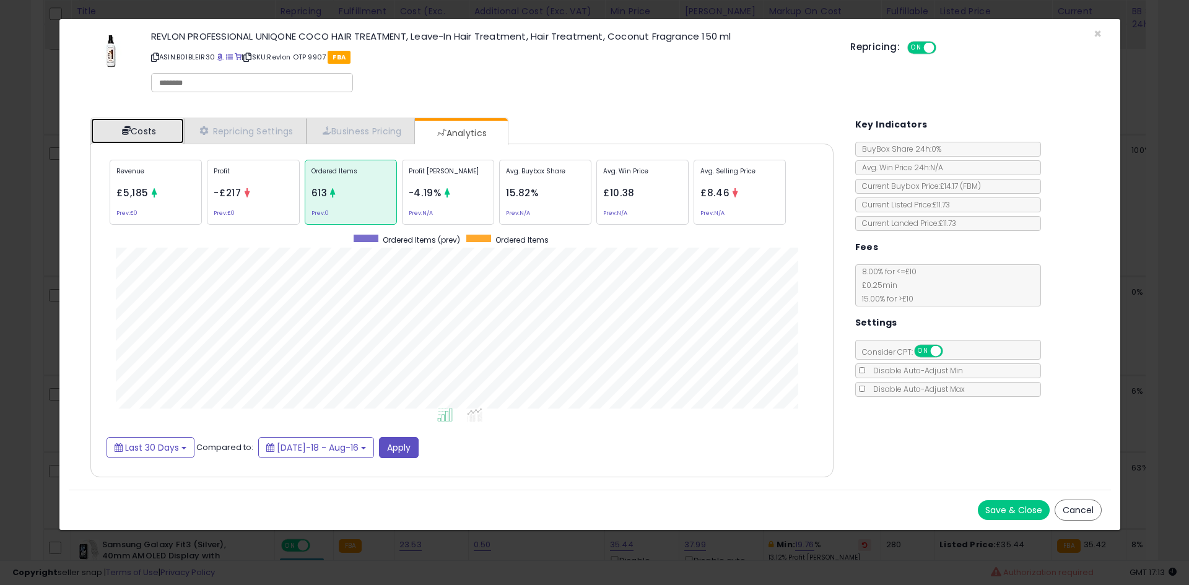
click at [175, 123] on link "Costs" at bounding box center [137, 130] width 93 height 25
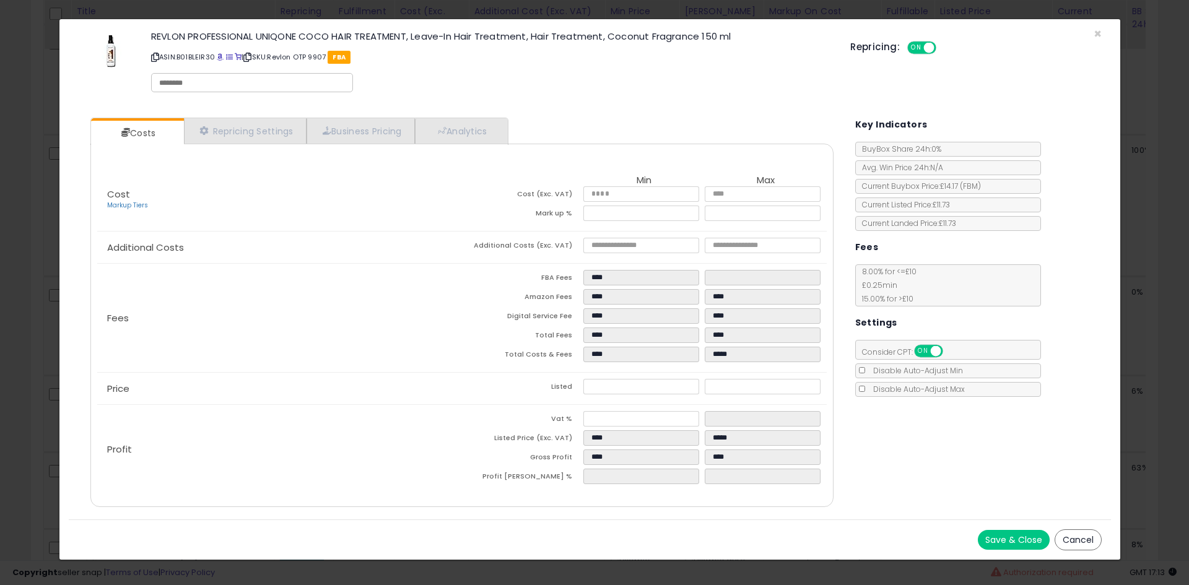
click at [538, 381] on td "Listed" at bounding box center [522, 388] width 121 height 19
click at [230, 139] on link "Repricing Settings" at bounding box center [245, 130] width 123 height 25
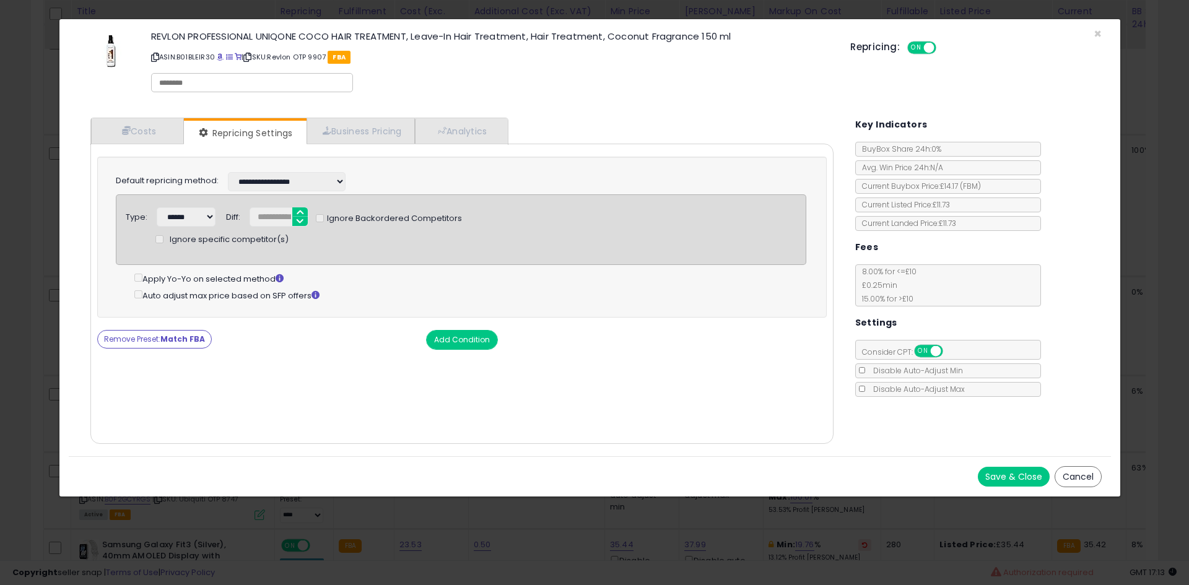
click at [154, 349] on div "Cost Markup Tiers Min Max Cost (Exc. VAT) **** **** Mark up % ***** ****** Addi…" at bounding box center [461, 294] width 743 height 300
click at [153, 346] on button "Remove Preset: Match FBA" at bounding box center [154, 339] width 115 height 19
click at [149, 121] on link "Costs" at bounding box center [137, 130] width 93 height 25
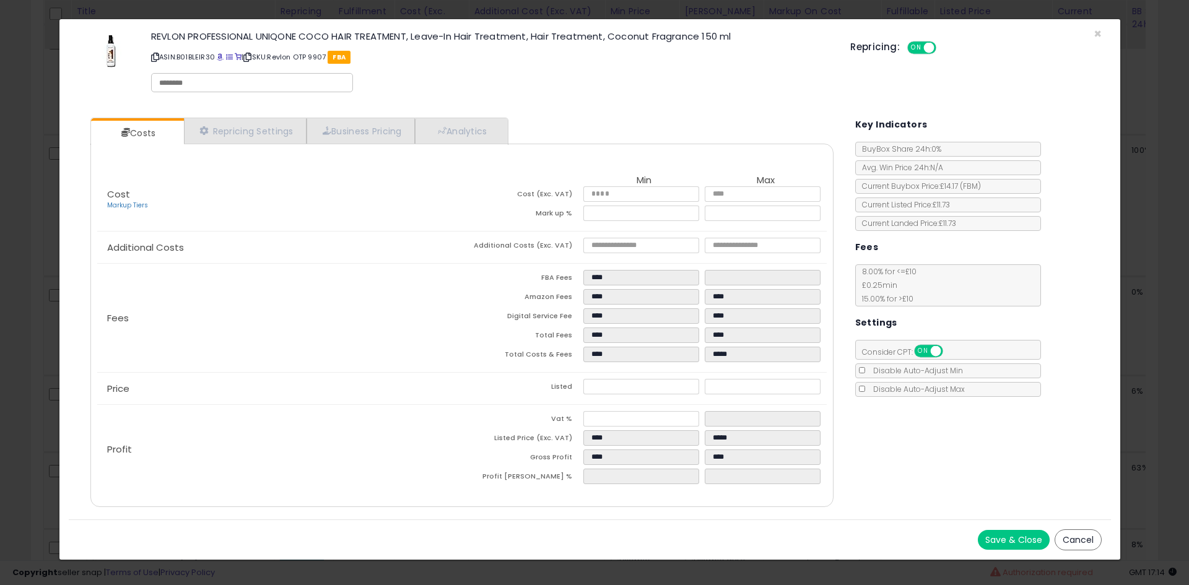
click at [0, 258] on div "× Close REVLON PROFESSIONAL UNIQONE COCO HAIR TREATMENT, Leave-In Hair Treatmen…" at bounding box center [594, 292] width 1189 height 585
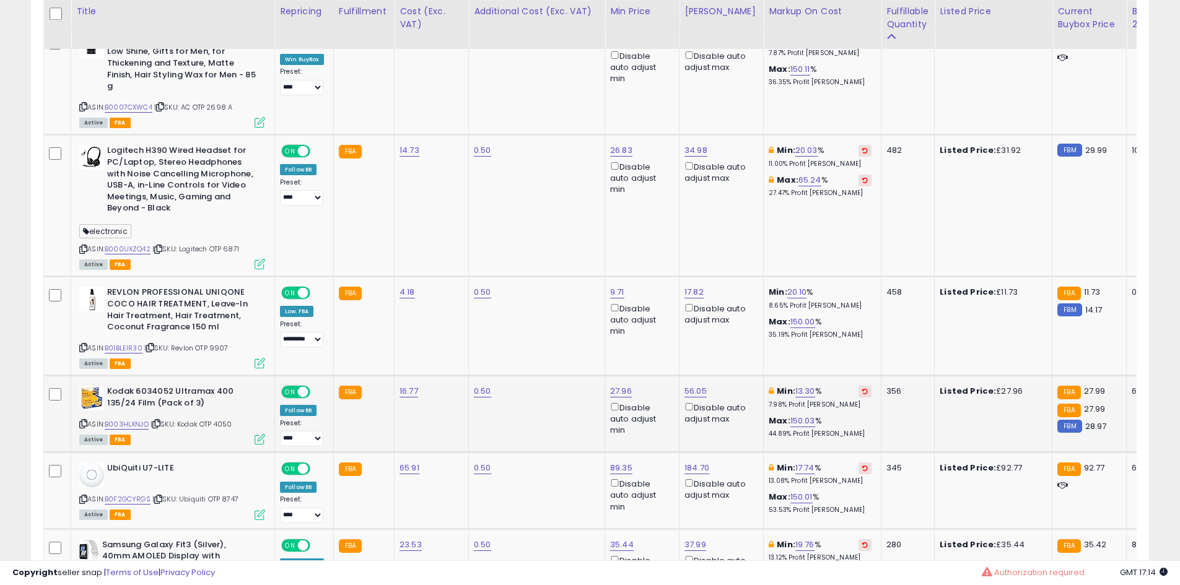
scroll to position [619172, 618777]
click at [87, 344] on icon at bounding box center [83, 347] width 8 height 7
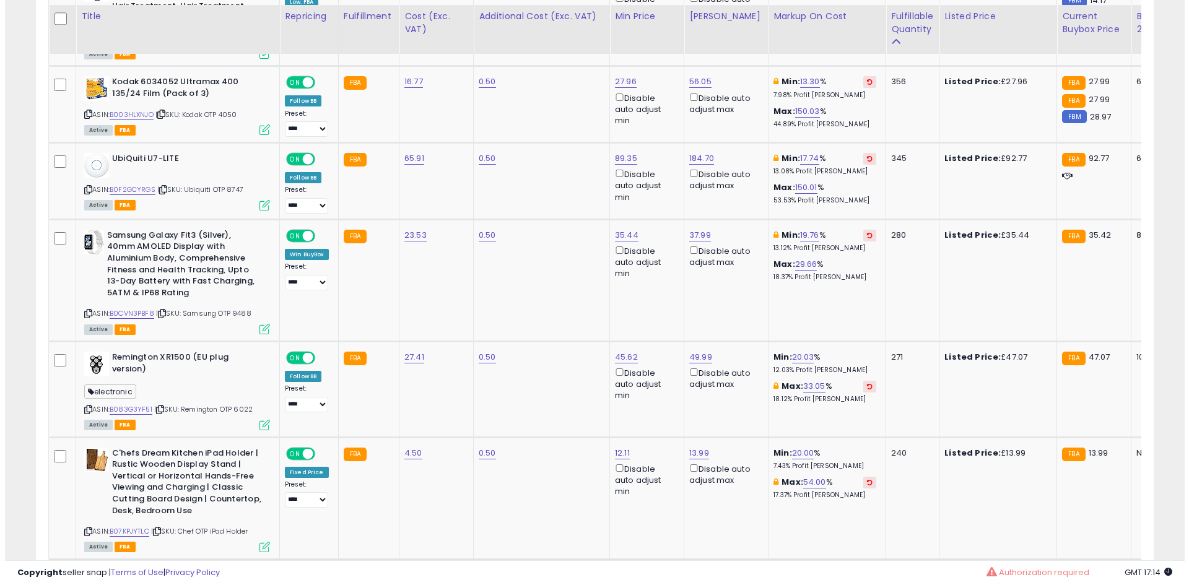
scroll to position [2369, 0]
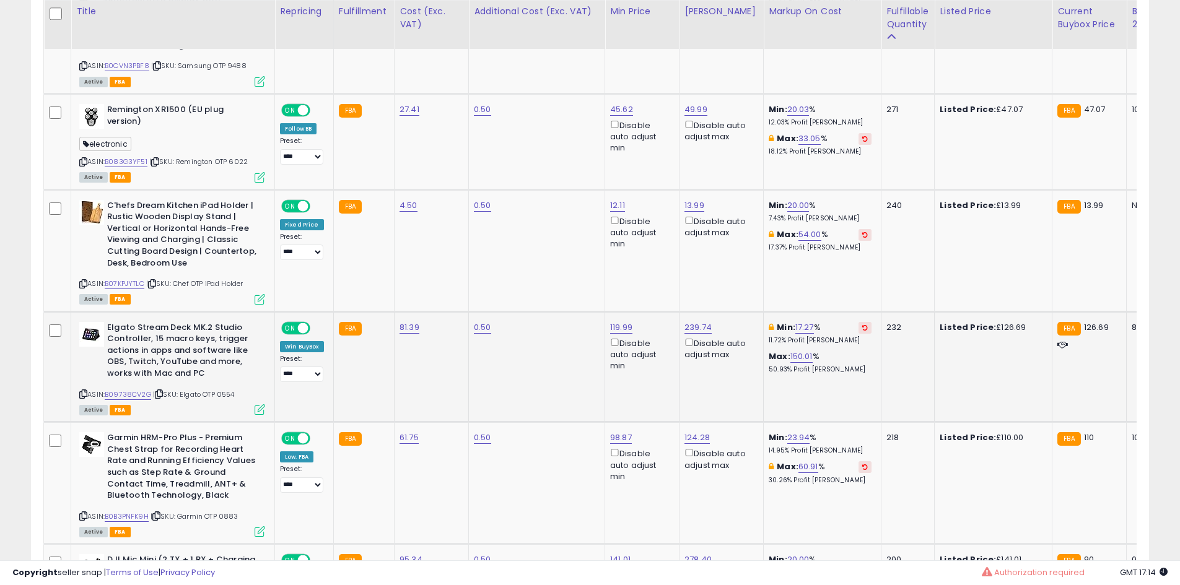
click at [260, 404] on icon at bounding box center [260, 409] width 11 height 11
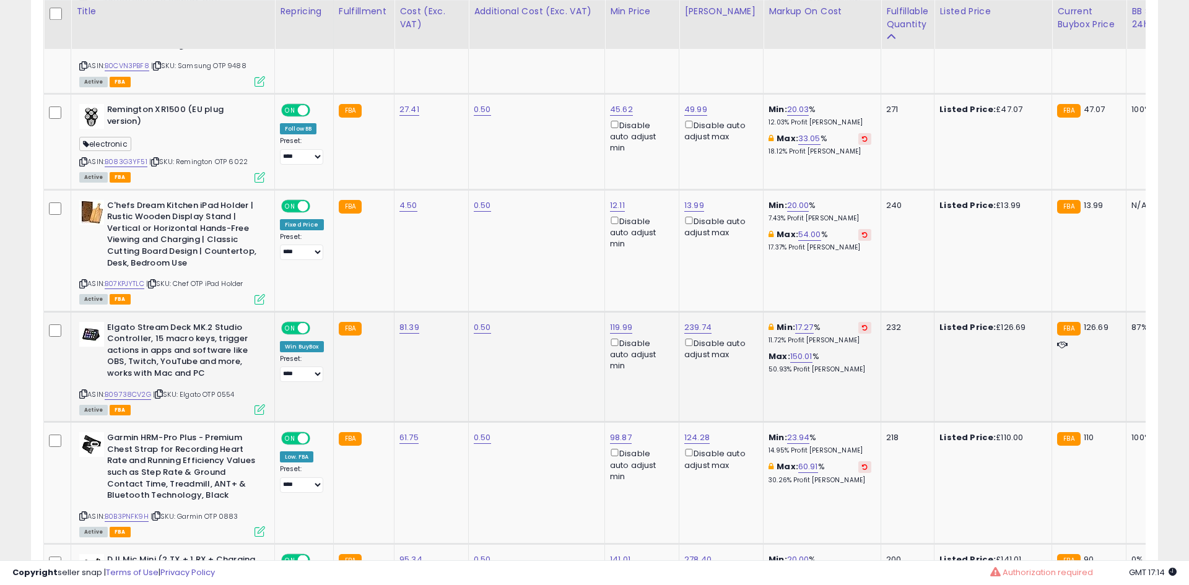
scroll to position [254, 654]
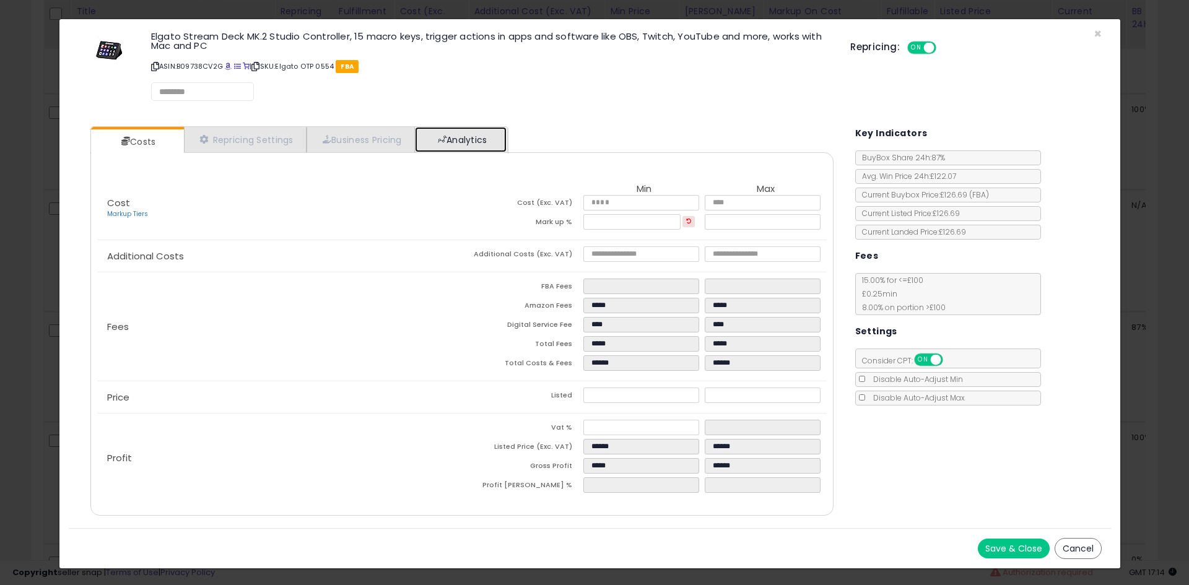
click at [488, 135] on link "Analytics" at bounding box center [461, 139] width 92 height 25
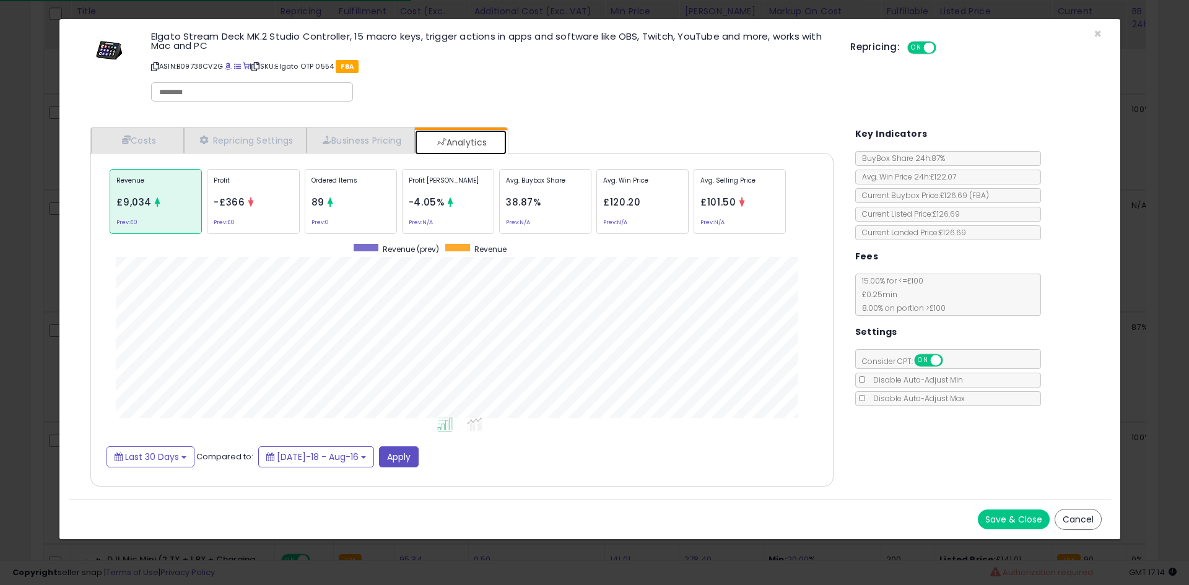
scroll to position [381, 768]
click at [332, 210] on div "Ordered Items 89 Prev: 0" at bounding box center [351, 201] width 92 height 65
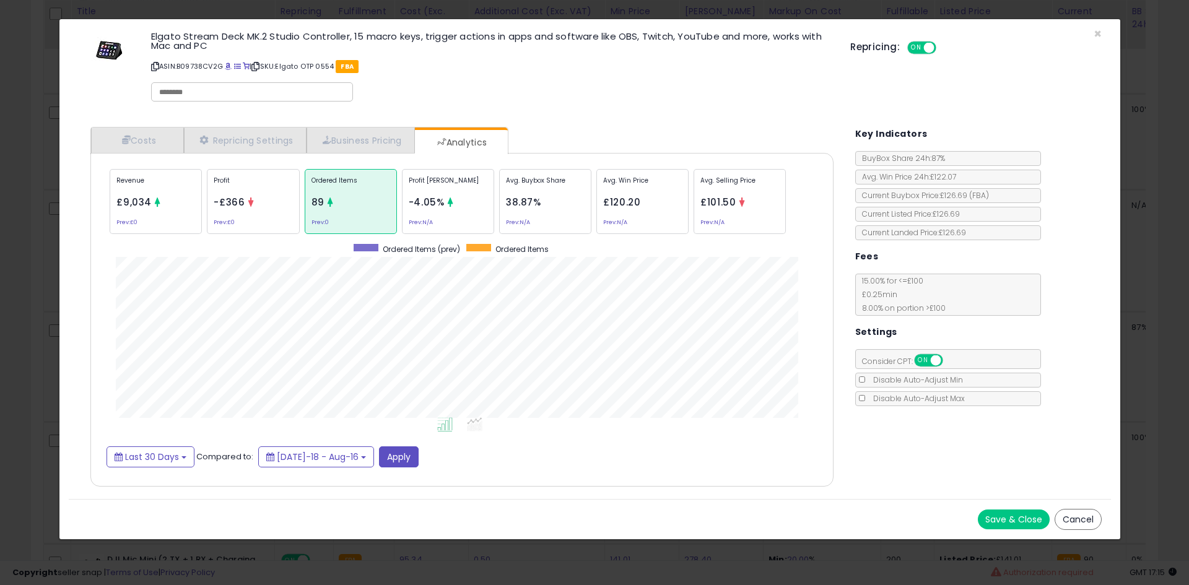
click at [172, 127] on ul "Costs Repricing Settings Business Pricing Analytics" at bounding box center [298, 140] width 417 height 27
click at [0, 191] on div "× Close Elgato Stream Deck MK.2 Studio Controller, 15 macro keys, trigger actio…" at bounding box center [594, 292] width 1189 height 585
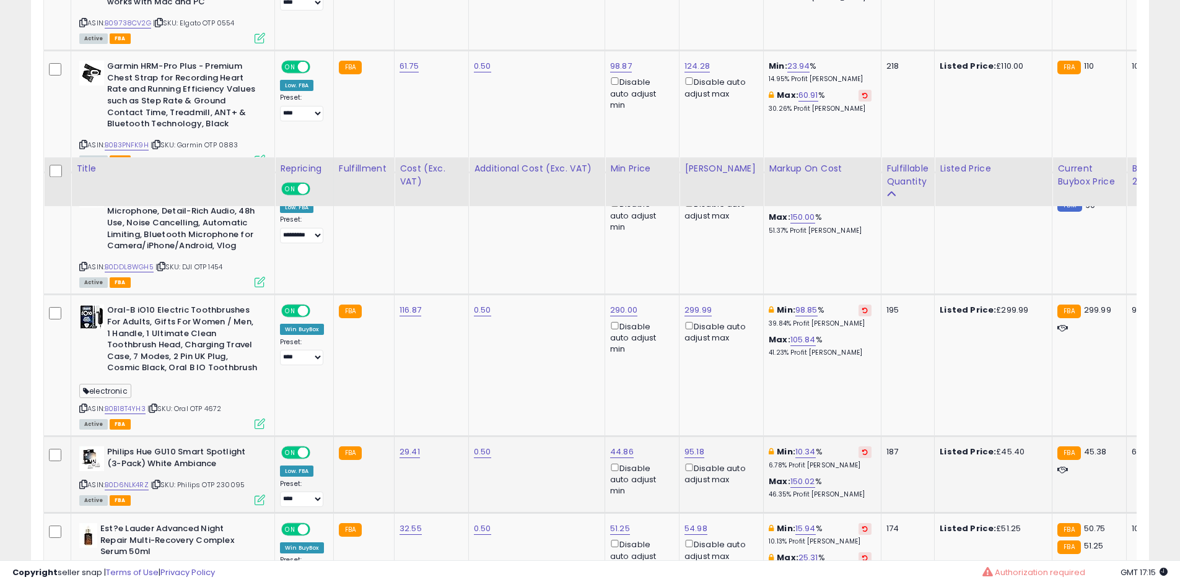
scroll to position [2989, 0]
